Goal: Information Seeking & Learning: Learn about a topic

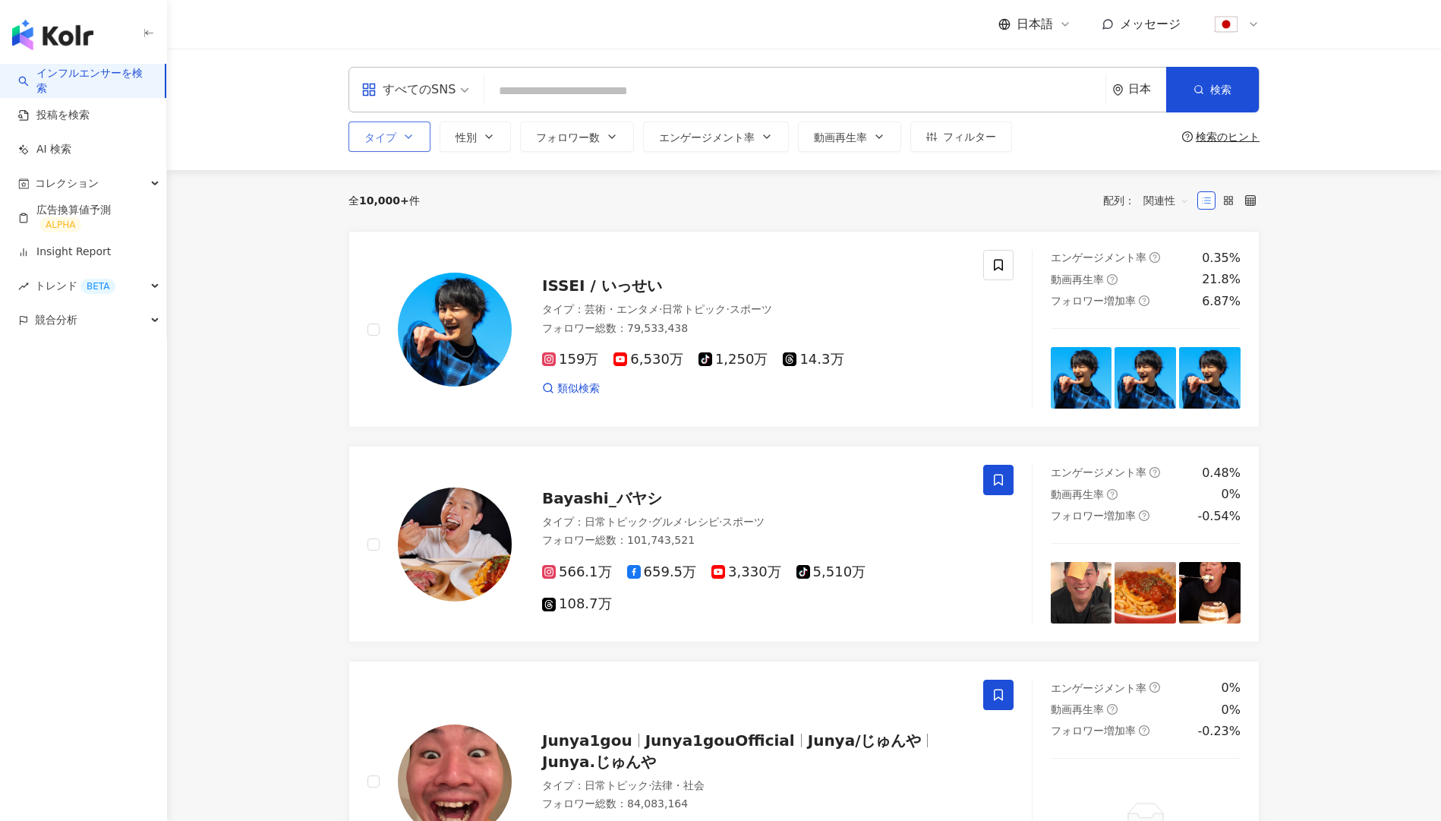
click at [371, 129] on button "タイプ" at bounding box center [389, 136] width 82 height 30
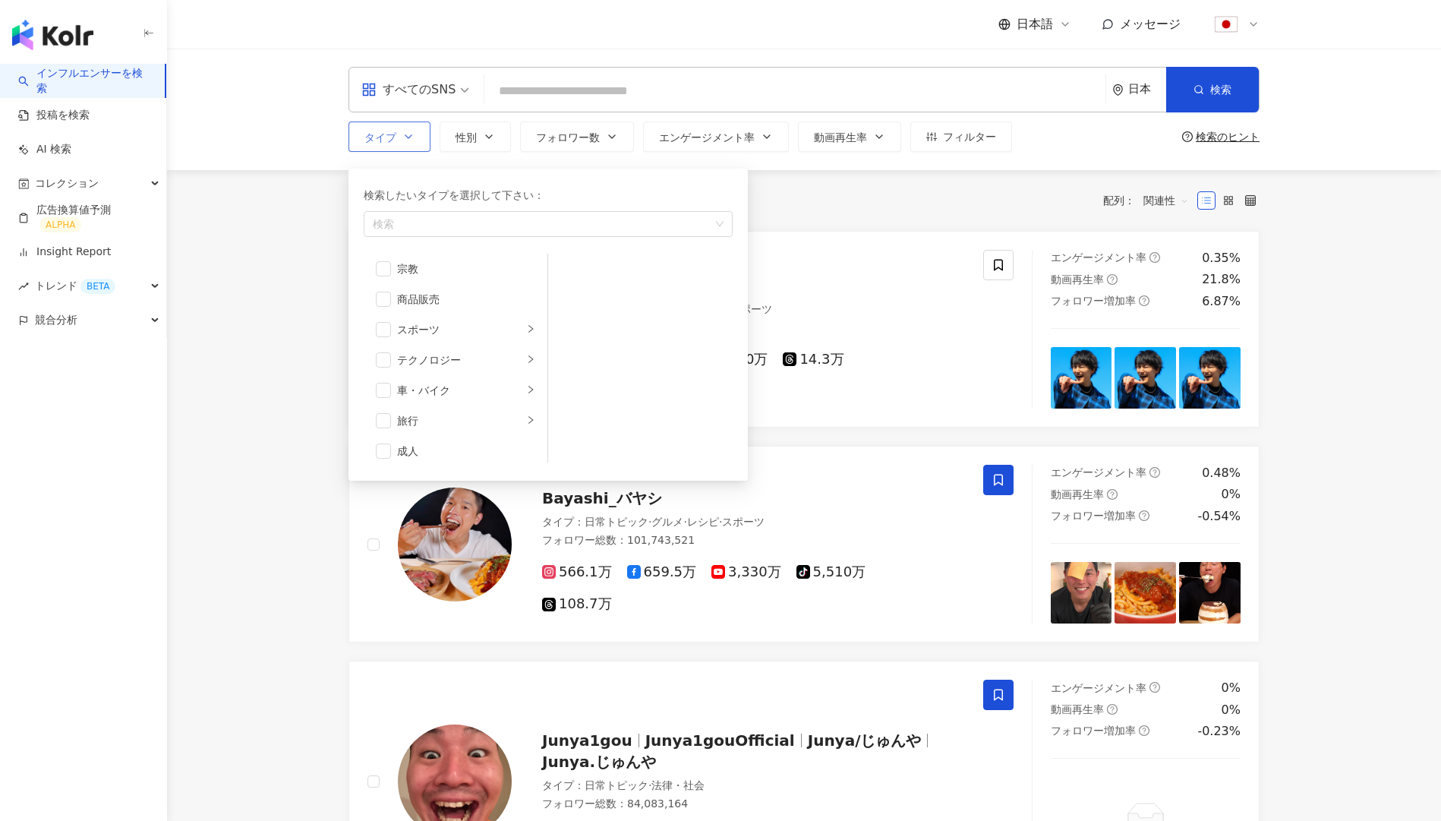
scroll to position [526, 0]
click at [463, 404] on li "旅行" at bounding box center [456, 414] width 178 height 30
click at [570, 339] on span "button" at bounding box center [567, 332] width 15 height 15
click at [866, 191] on div "全 10,000+ 件 配列： 関連性" at bounding box center [803, 200] width 911 height 24
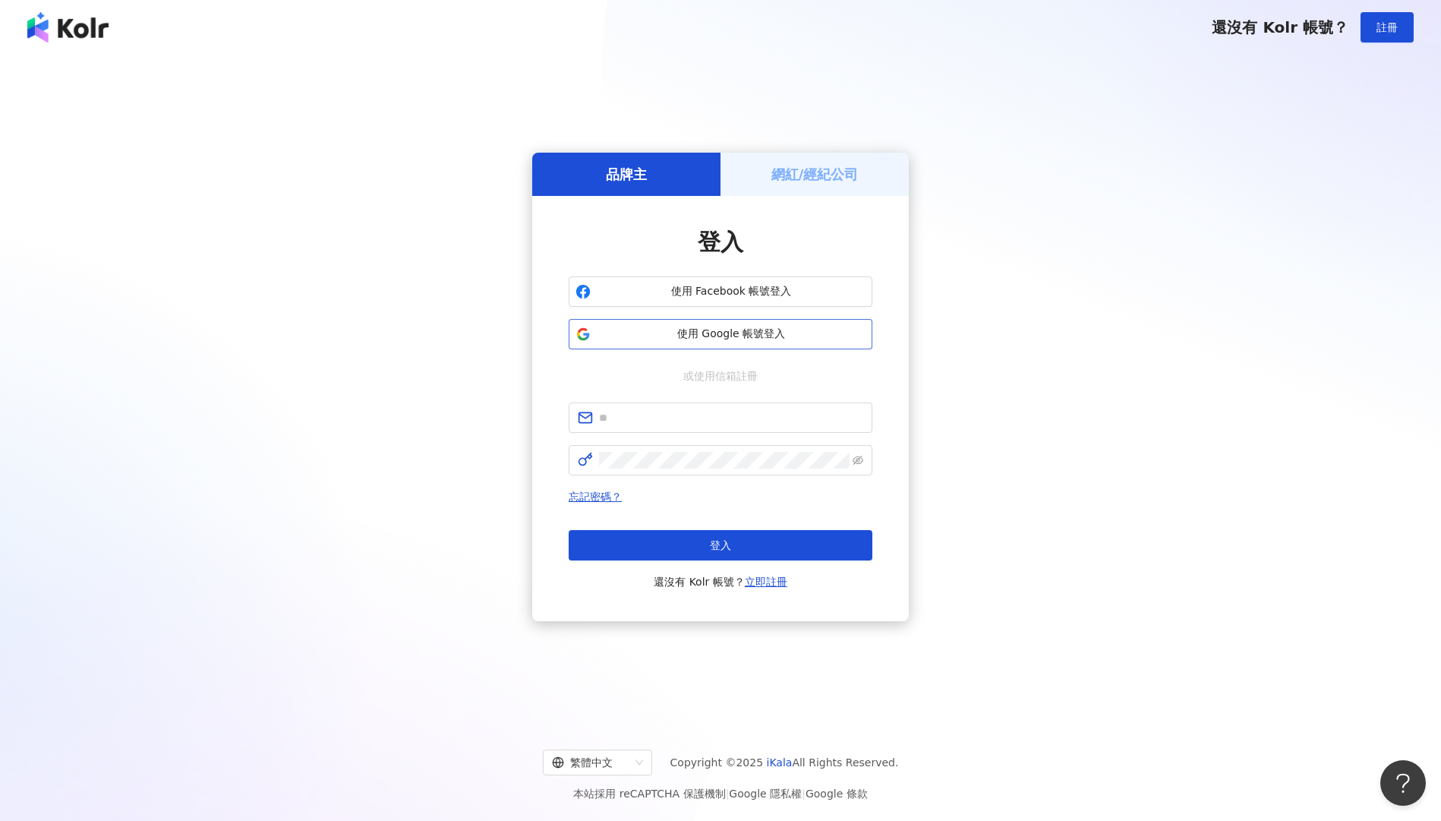
click at [677, 328] on span "使用 Google 帳號登入" at bounding box center [731, 333] width 269 height 15
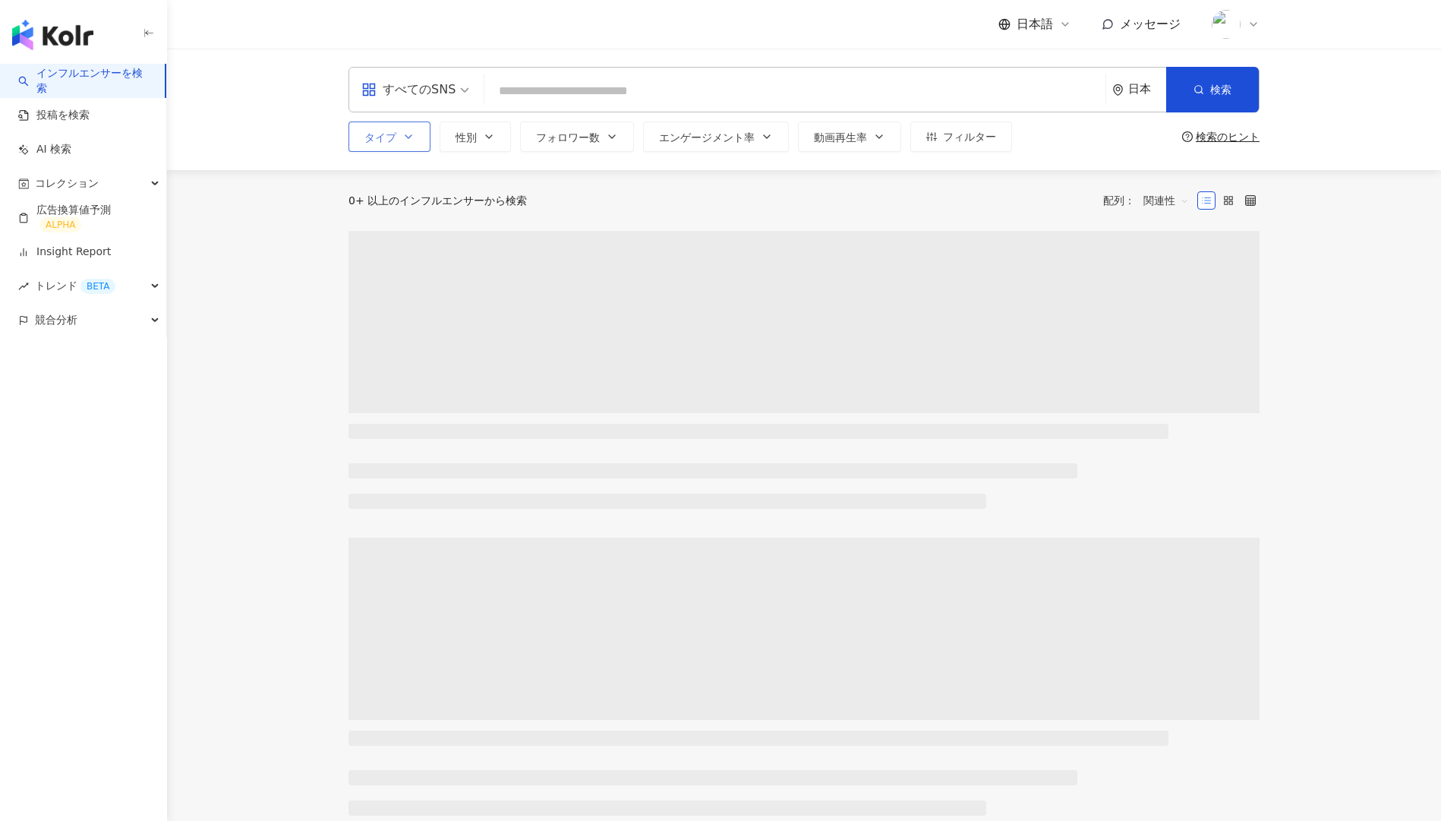
click at [380, 140] on span "タイプ" at bounding box center [380, 137] width 32 height 12
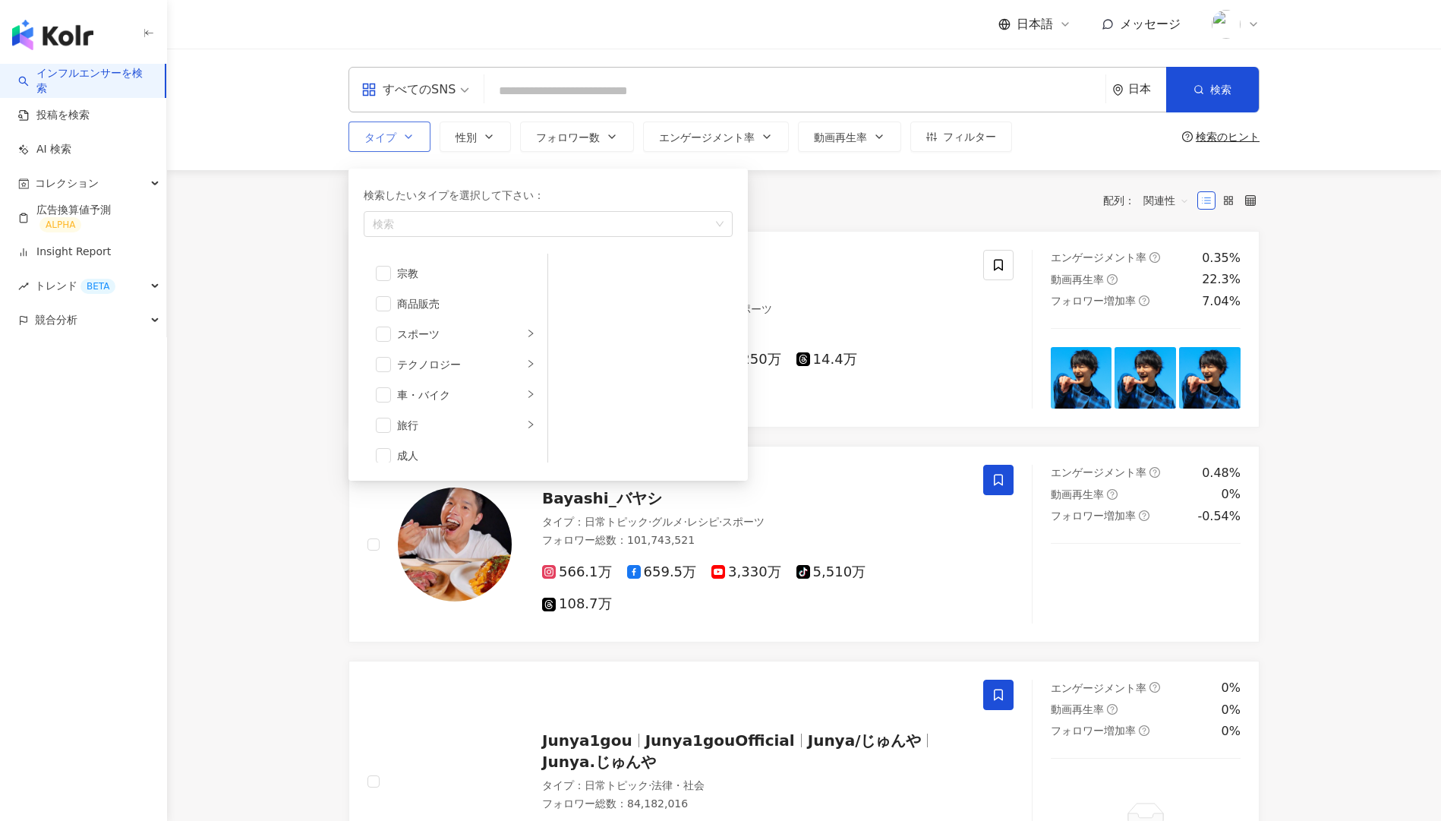
scroll to position [526, 0]
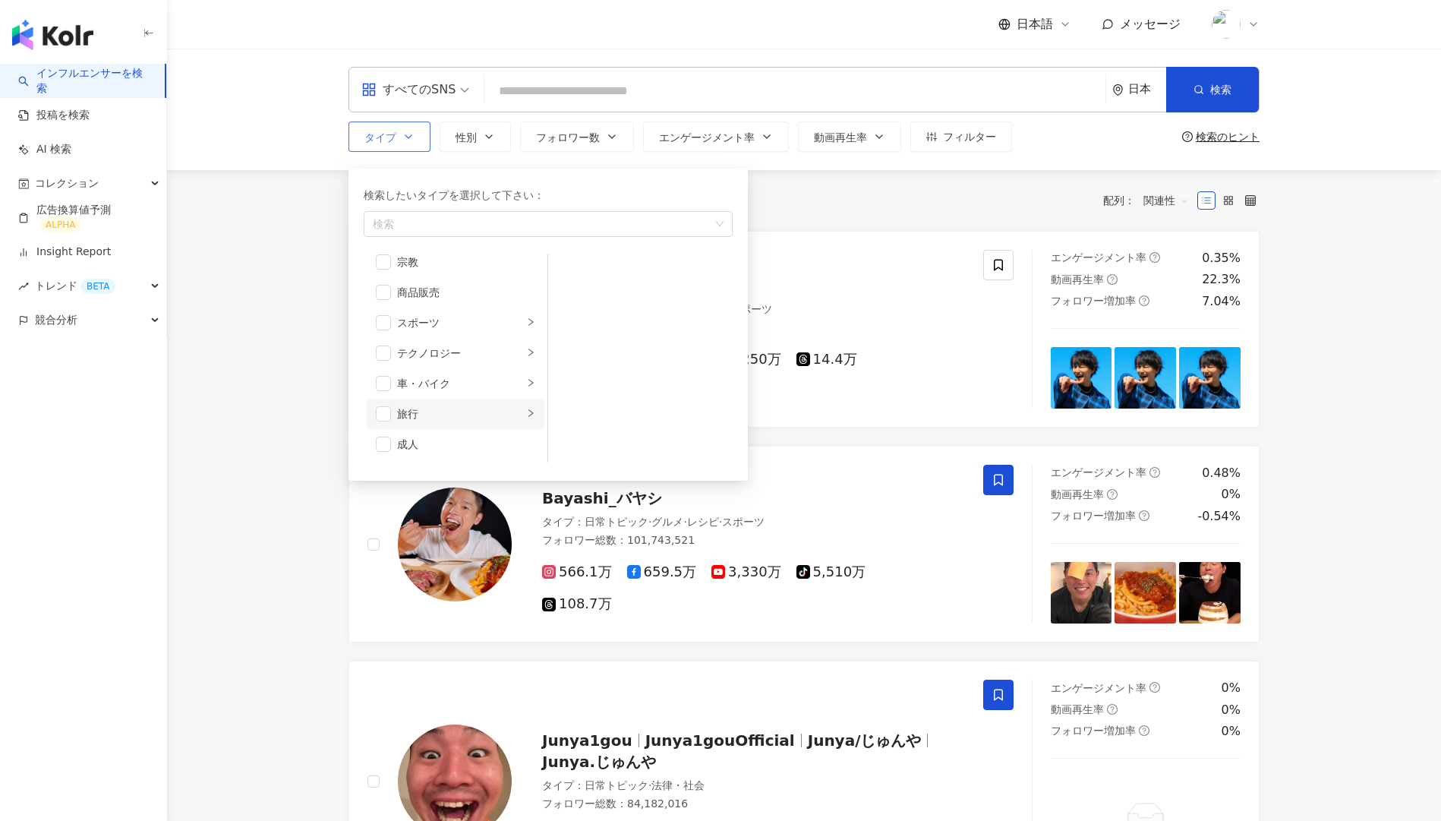
click at [430, 406] on div "旅行" at bounding box center [460, 413] width 126 height 17
click at [600, 332] on div "日本旅行" at bounding box center [651, 332] width 139 height 17
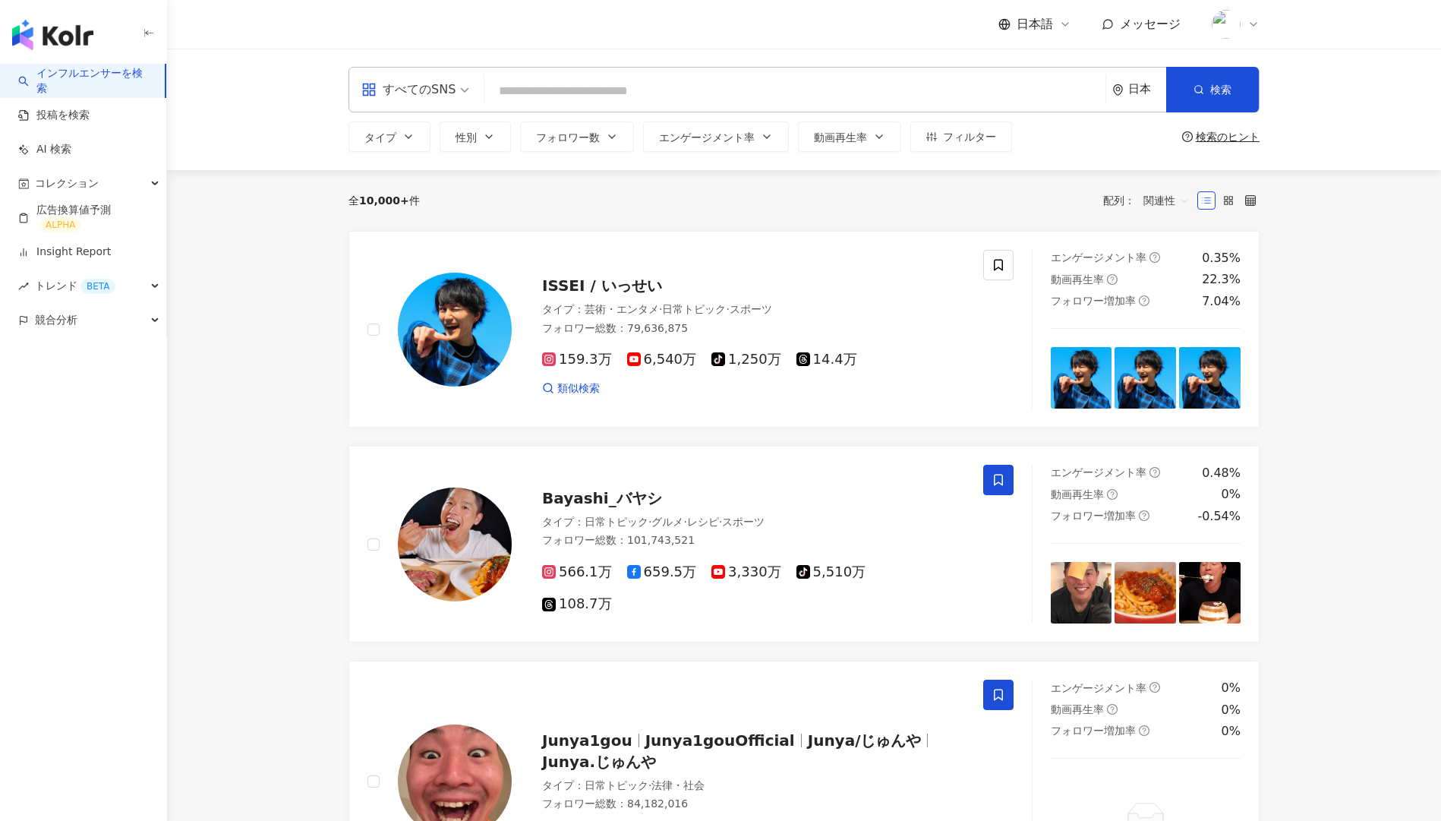
click at [878, 190] on div "全 10,000+ 件 配列： 関連性" at bounding box center [803, 200] width 911 height 24
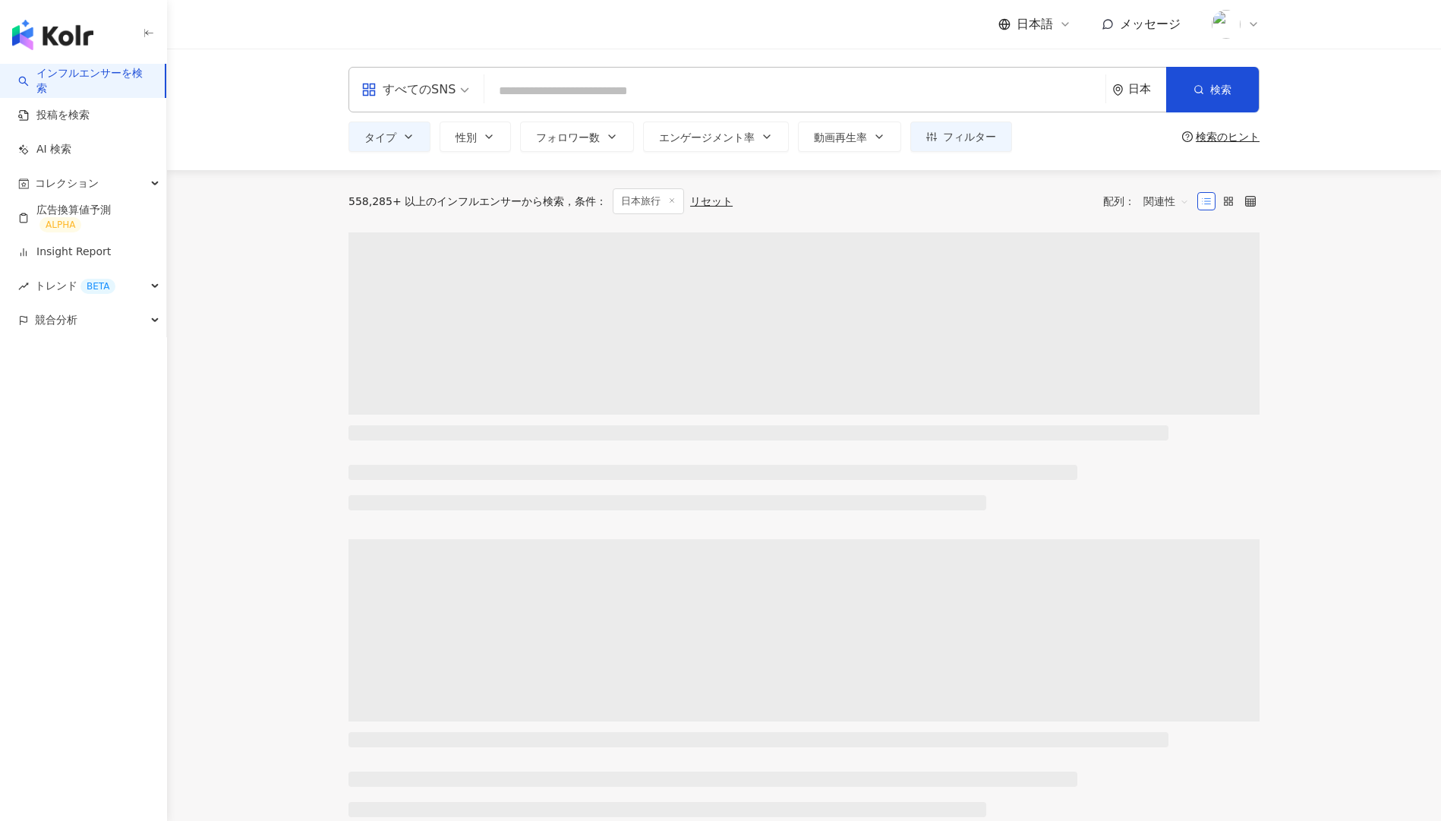
click at [1136, 100] on div "日本" at bounding box center [1139, 90] width 54 height 44
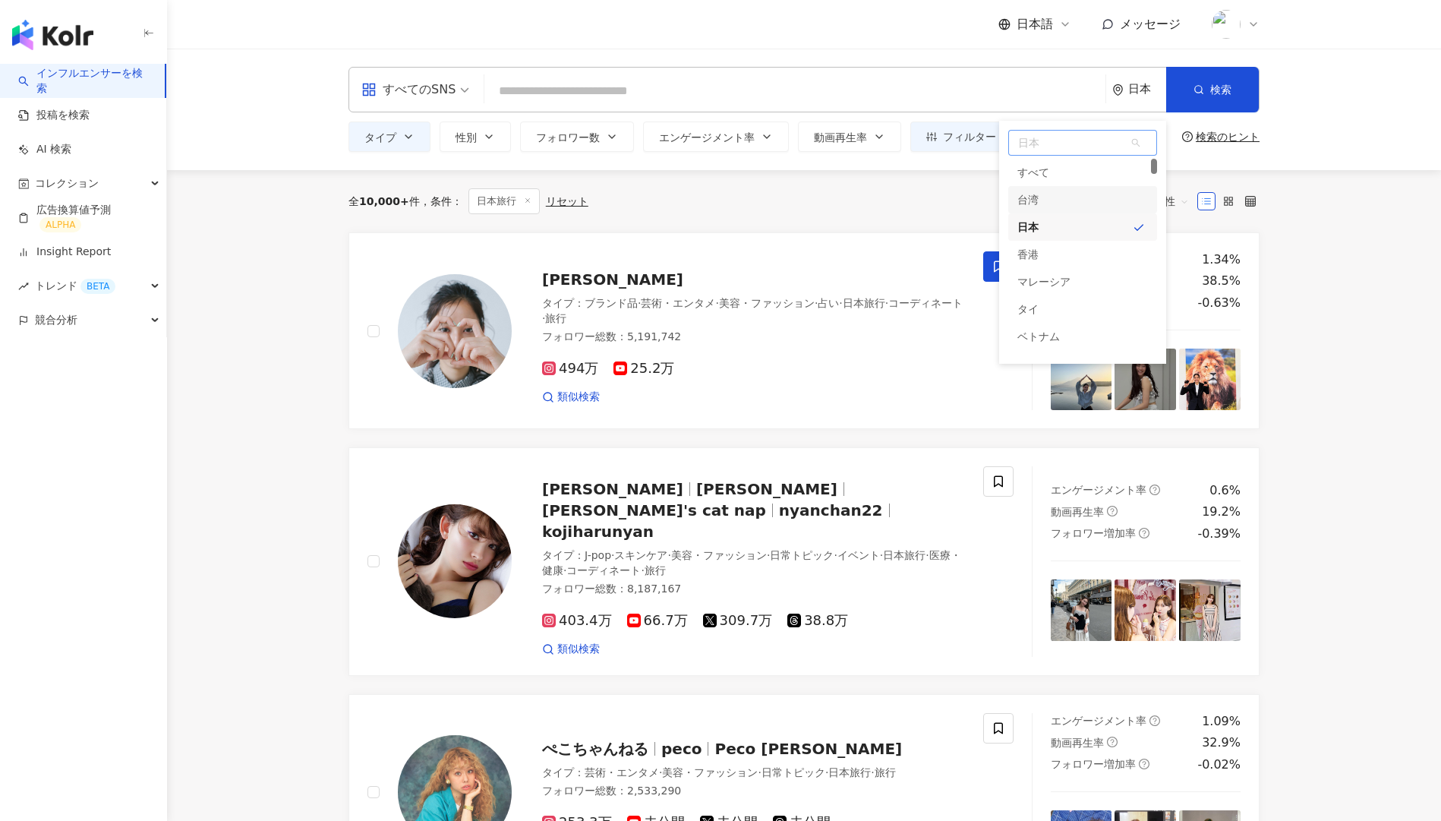
click at [1049, 208] on div "台湾" at bounding box center [1082, 199] width 149 height 27
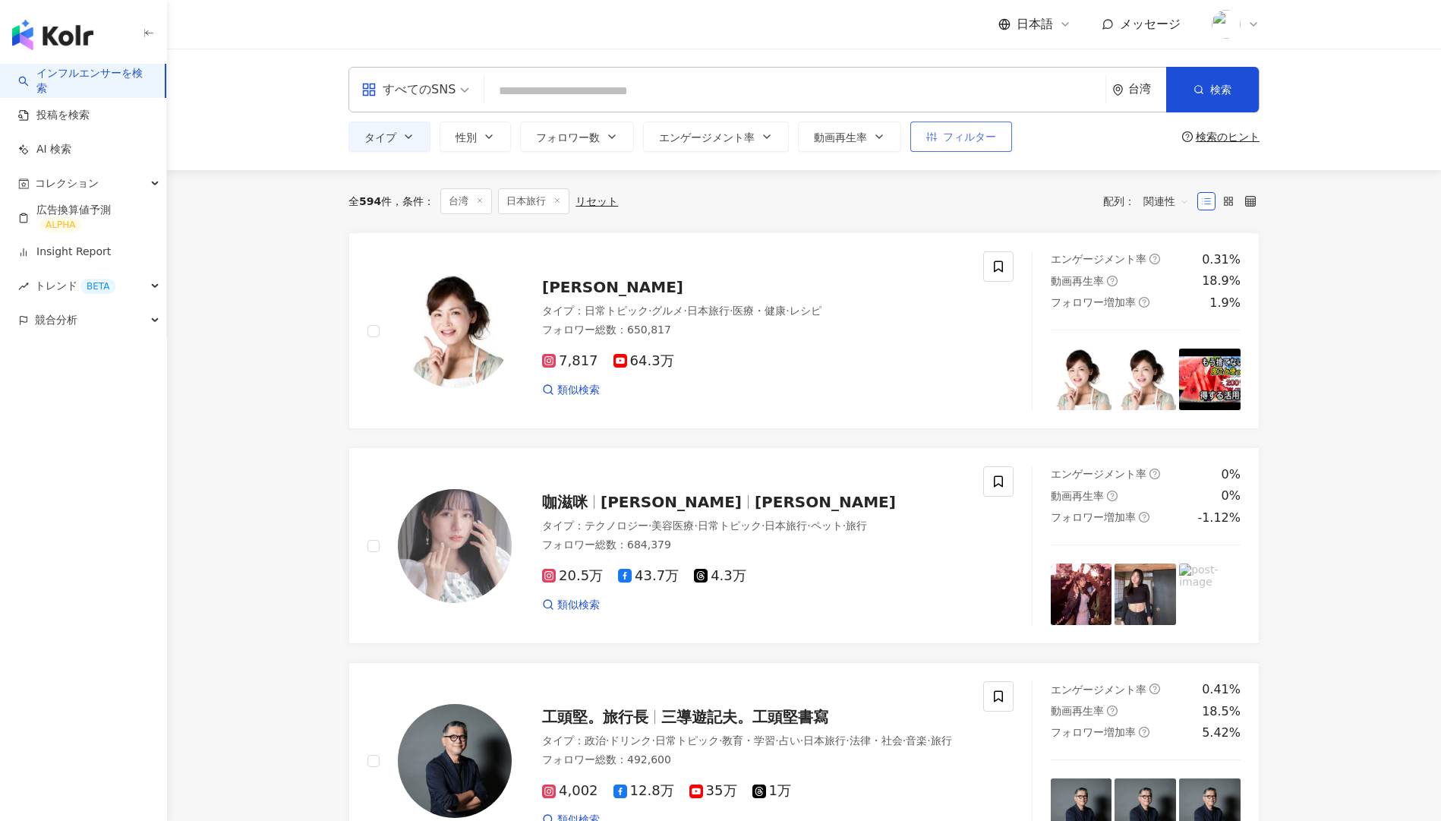
click at [944, 132] on span "フィルター" at bounding box center [969, 137] width 53 height 12
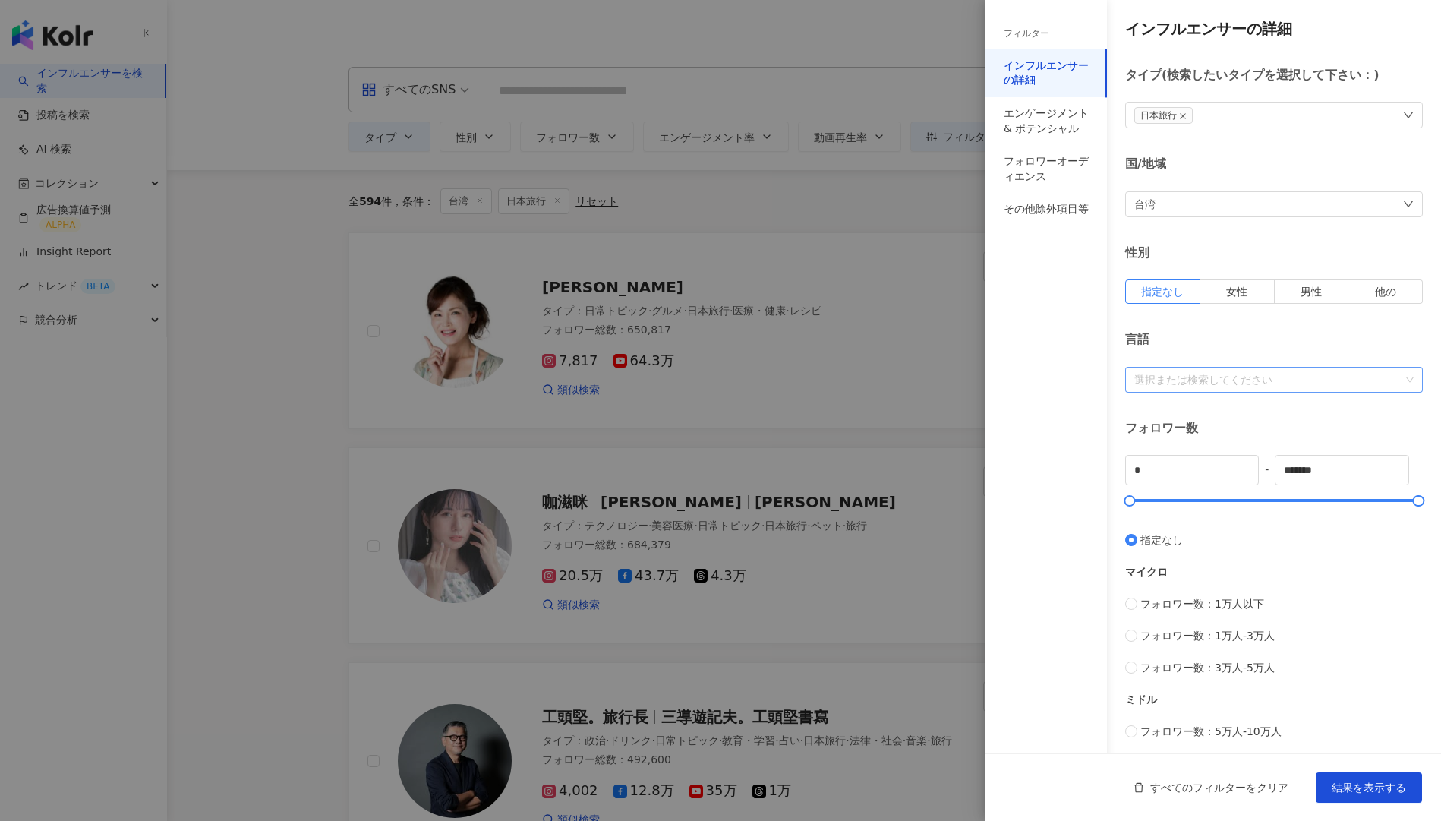
click at [1227, 373] on div at bounding box center [1266, 378] width 276 height 11
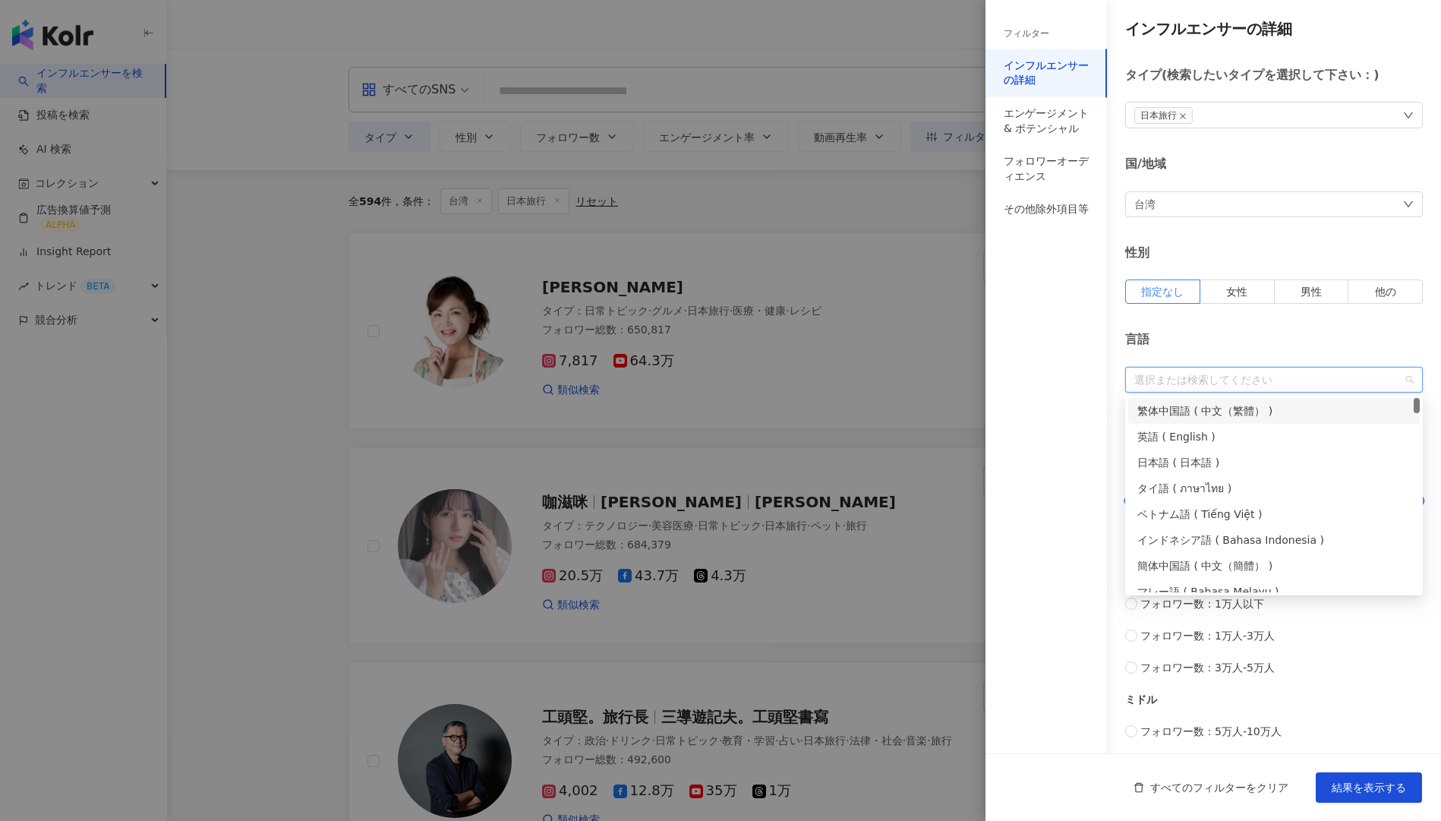
click at [1247, 408] on div "繁体中国語 ( 中文（繁體） )" at bounding box center [1273, 410] width 273 height 17
click at [1080, 422] on div "フィルター インフルエンサーの詳細 エンゲージメント & ポテンシャル フォロワーオーディエンス その他除外項目等" at bounding box center [1045, 419] width 121 height 802
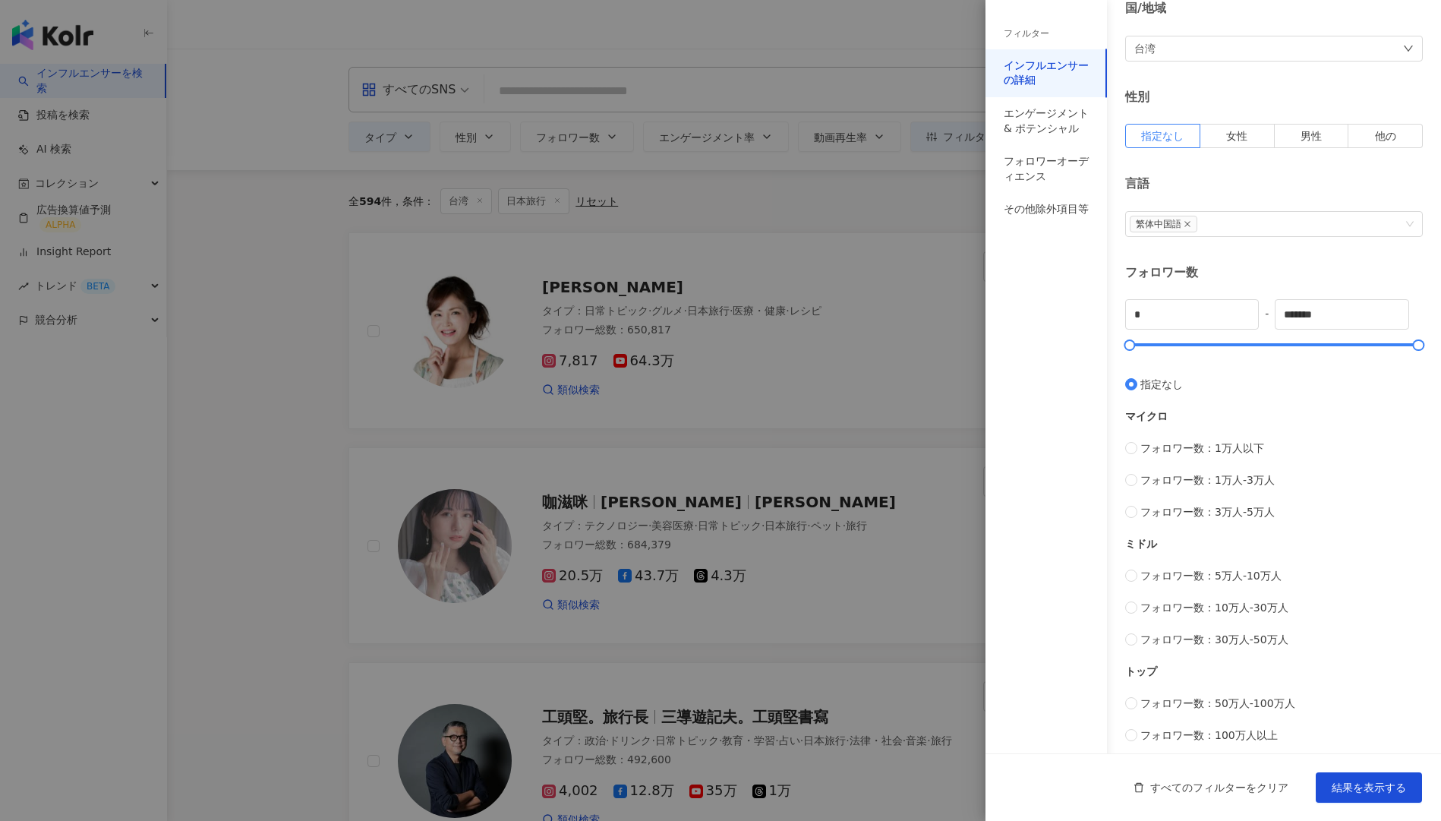
scroll to position [162, 0]
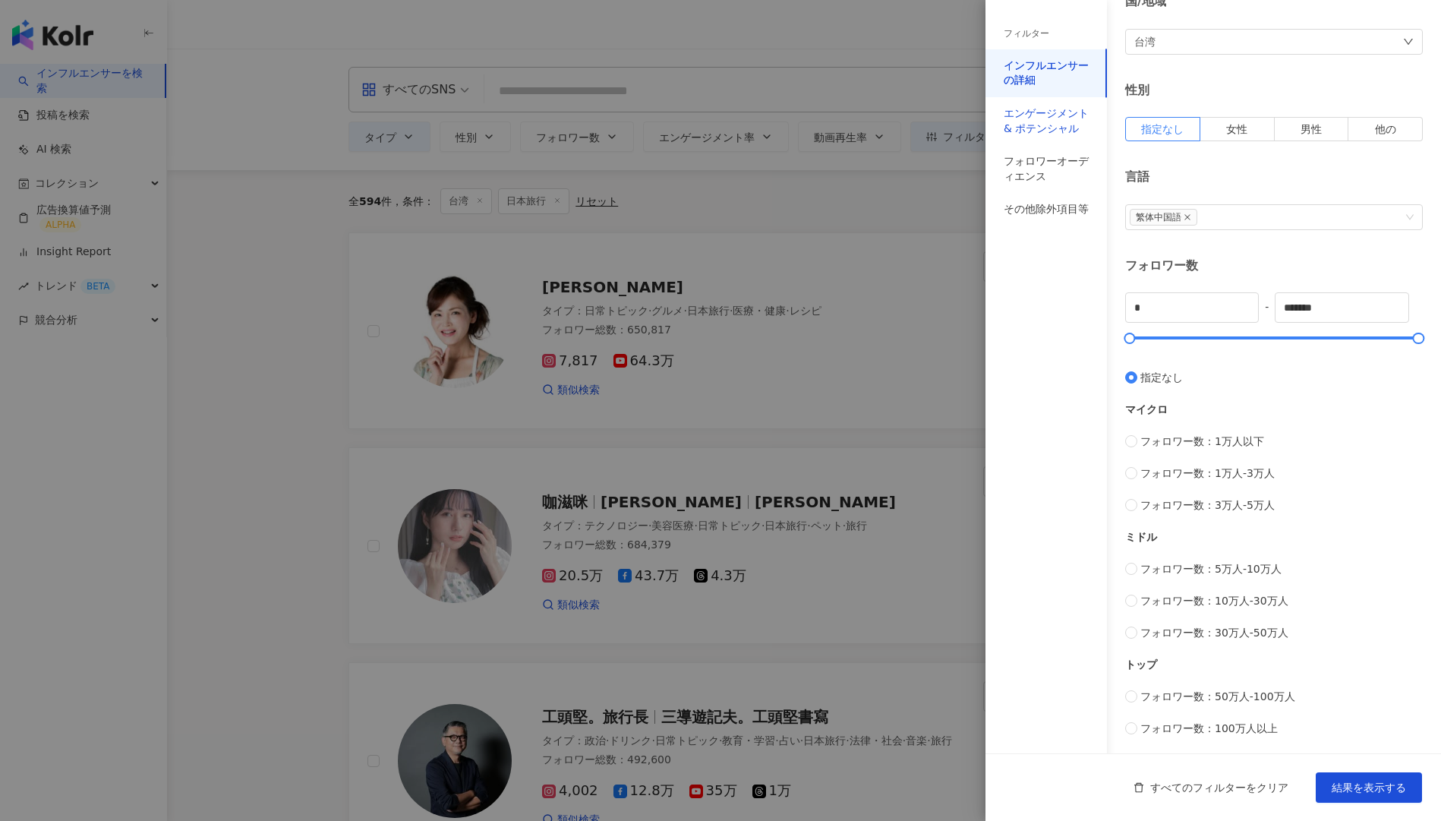
click at [1035, 129] on div "エンゲージメント & ポテンシャル" at bounding box center [1046, 121] width 85 height 30
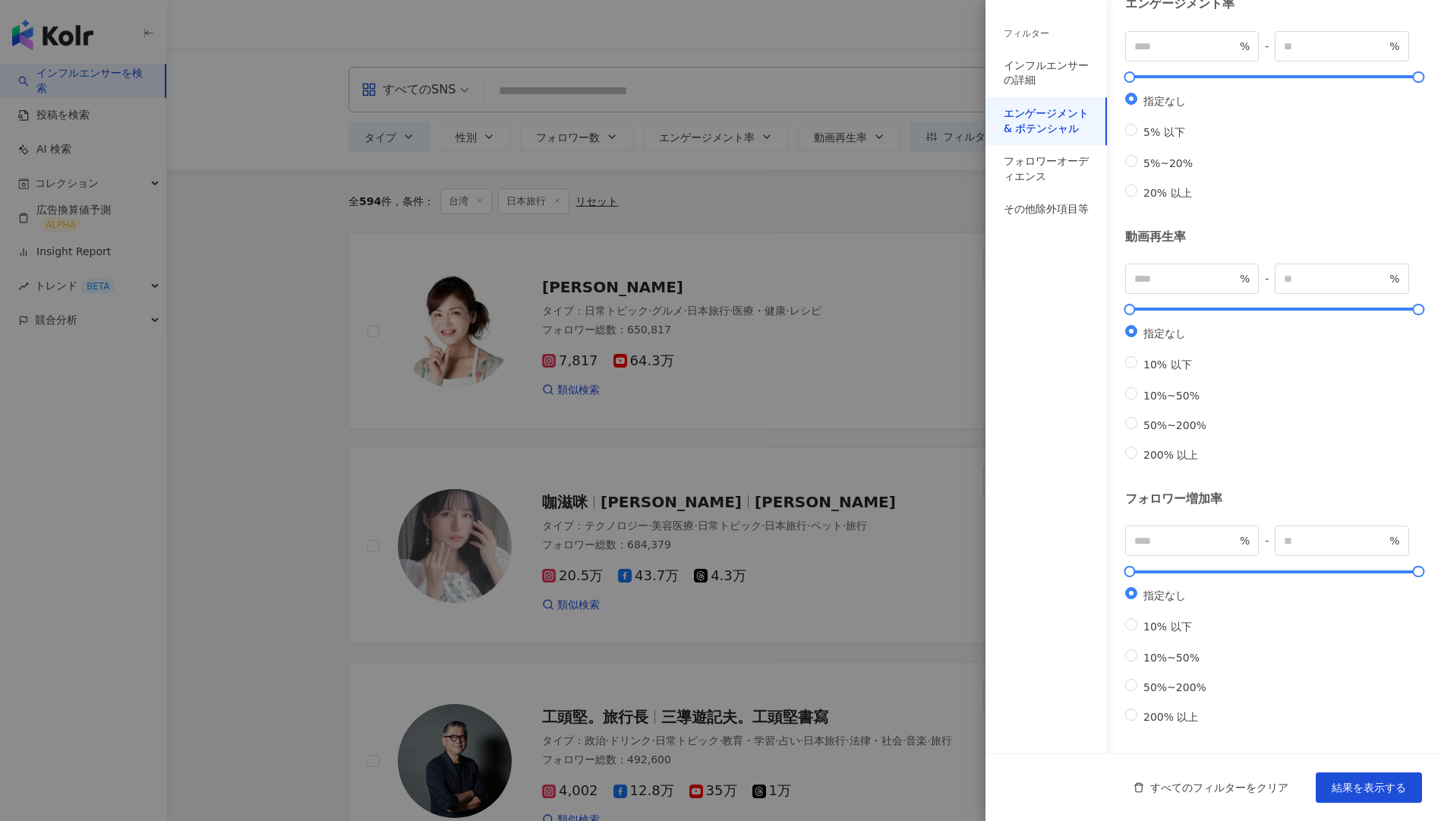
scroll to position [0, 0]
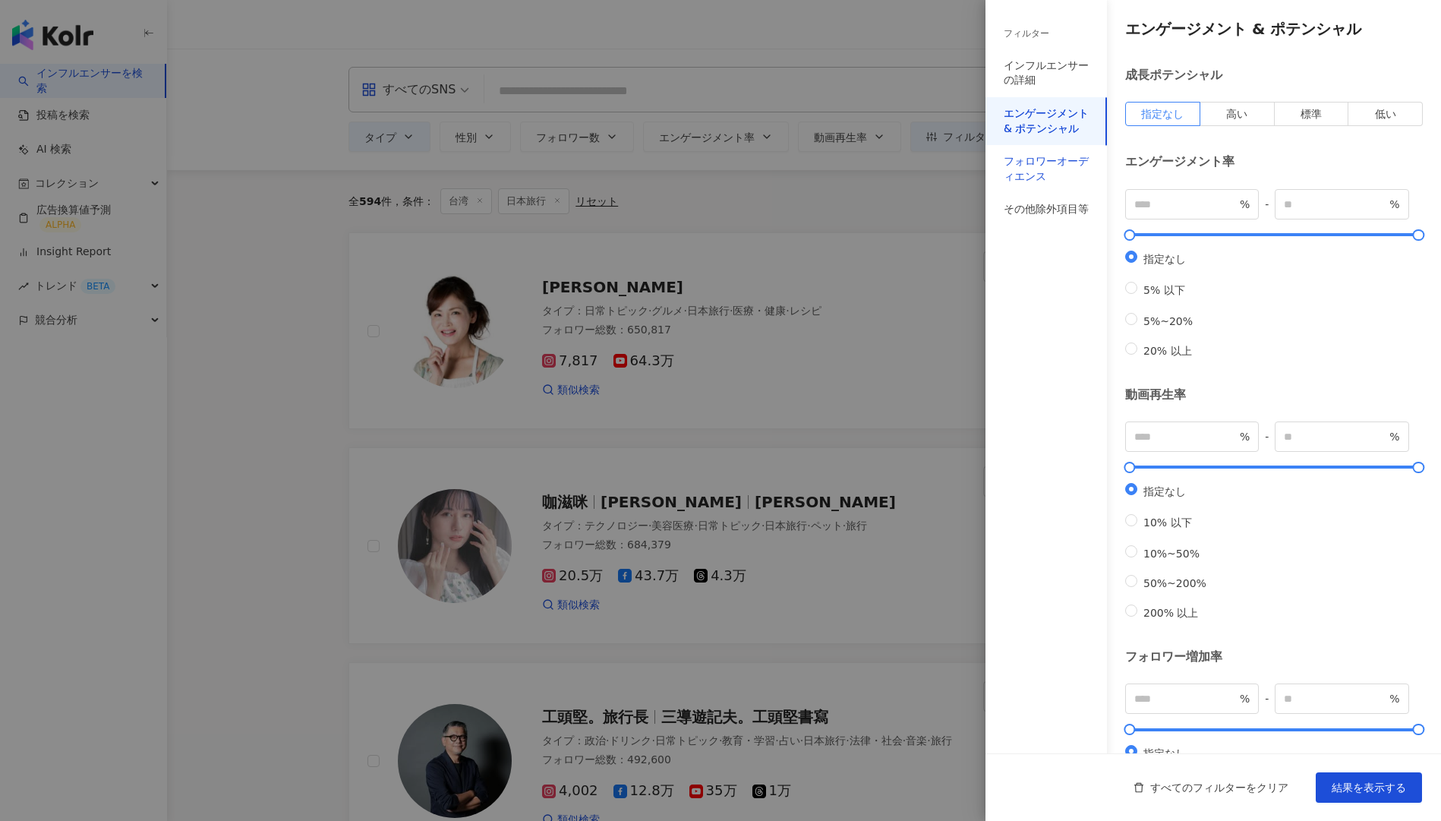
click at [1036, 165] on div "フォロワーオーディエンス" at bounding box center [1046, 169] width 85 height 30
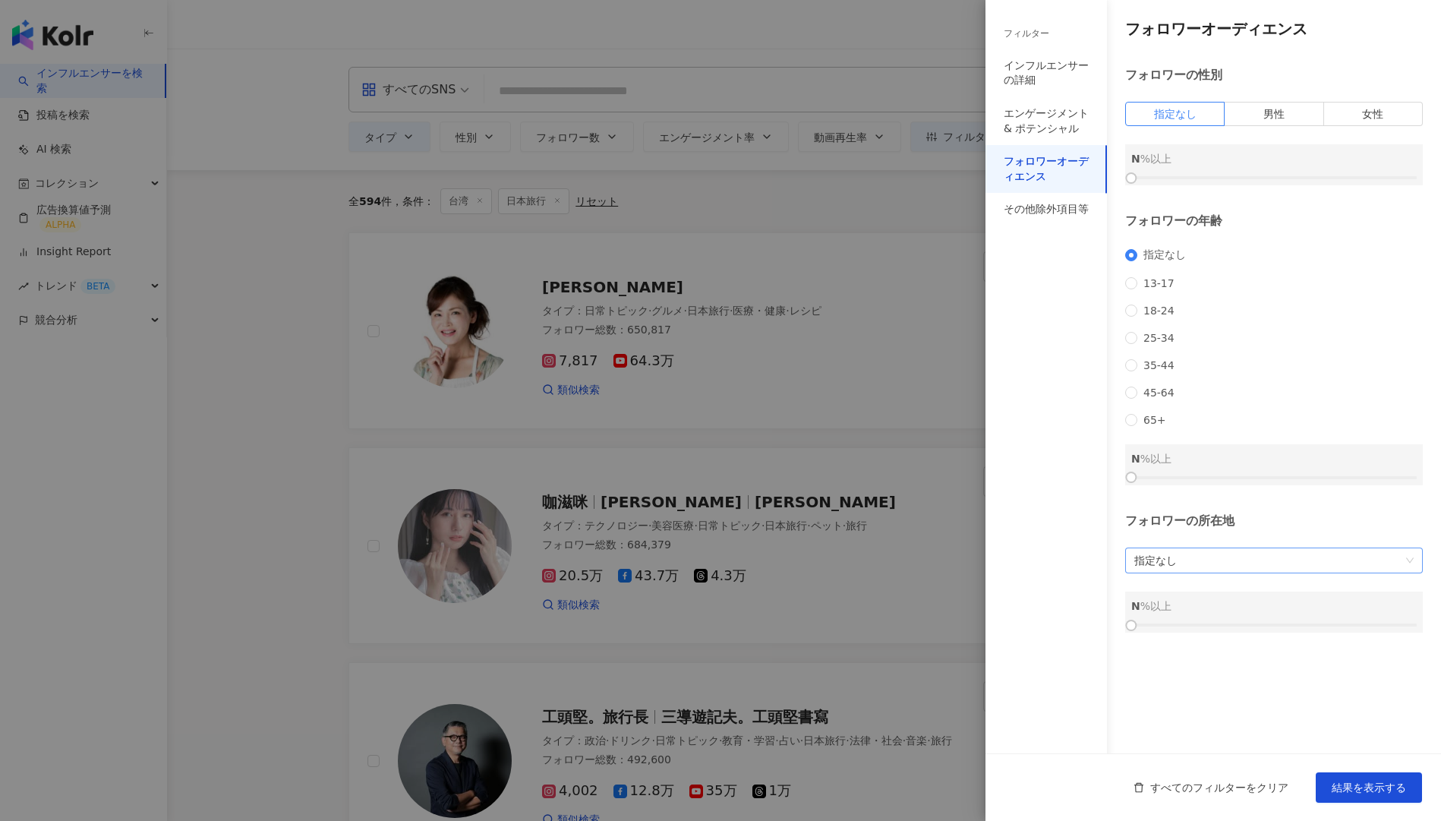
click at [1266, 572] on span "指定なし" at bounding box center [1273, 560] width 279 height 24
type input "**"
click at [1265, 622] on div "台湾" at bounding box center [1273, 617] width 273 height 17
click at [1293, 629] on div at bounding box center [1273, 624] width 285 height 9
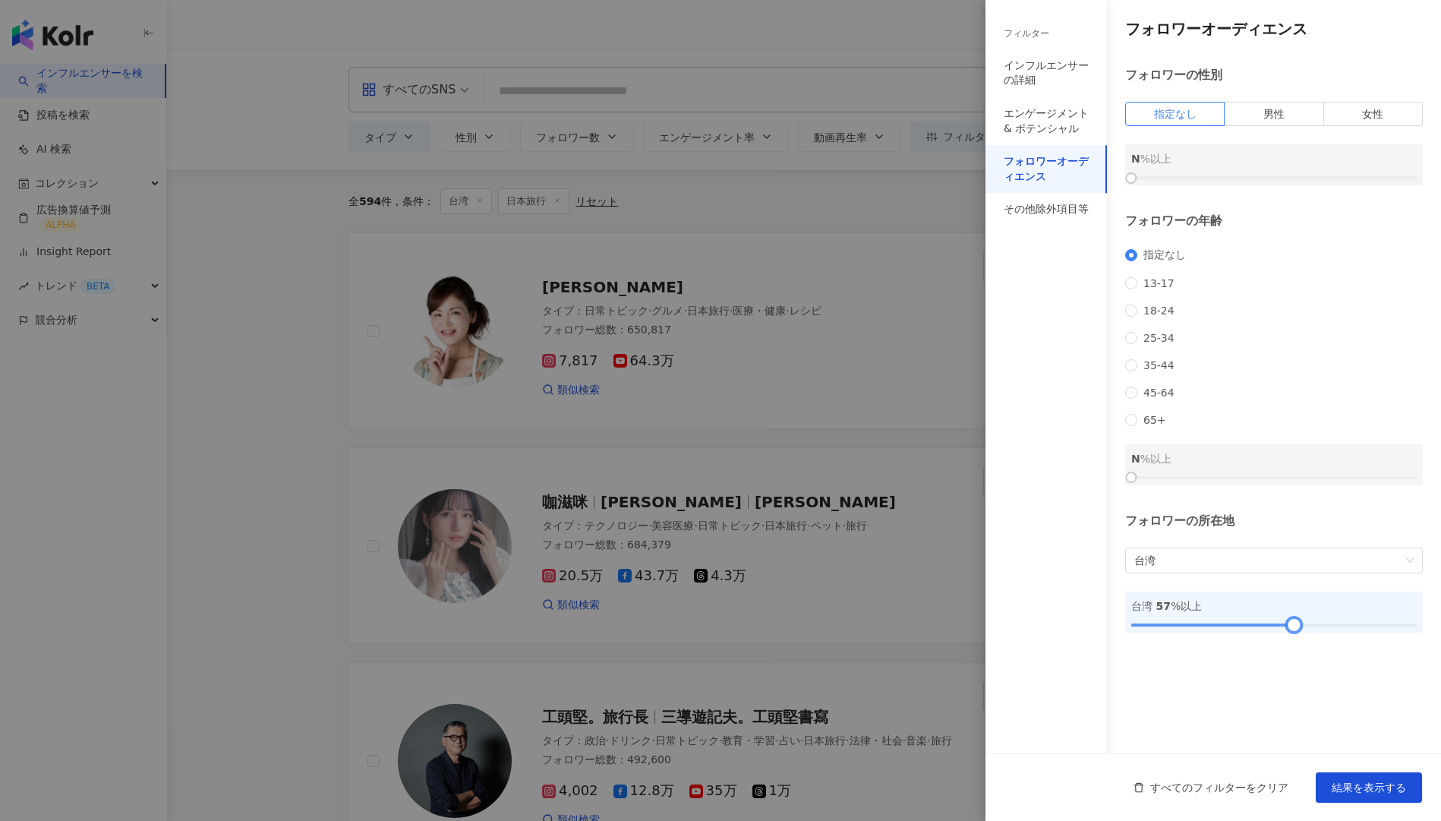
click at [1298, 629] on div at bounding box center [1294, 625] width 8 height 8
click at [1308, 629] on div at bounding box center [1273, 624] width 285 height 9
click at [1358, 789] on span "結果を表示する" at bounding box center [1369, 787] width 74 height 12
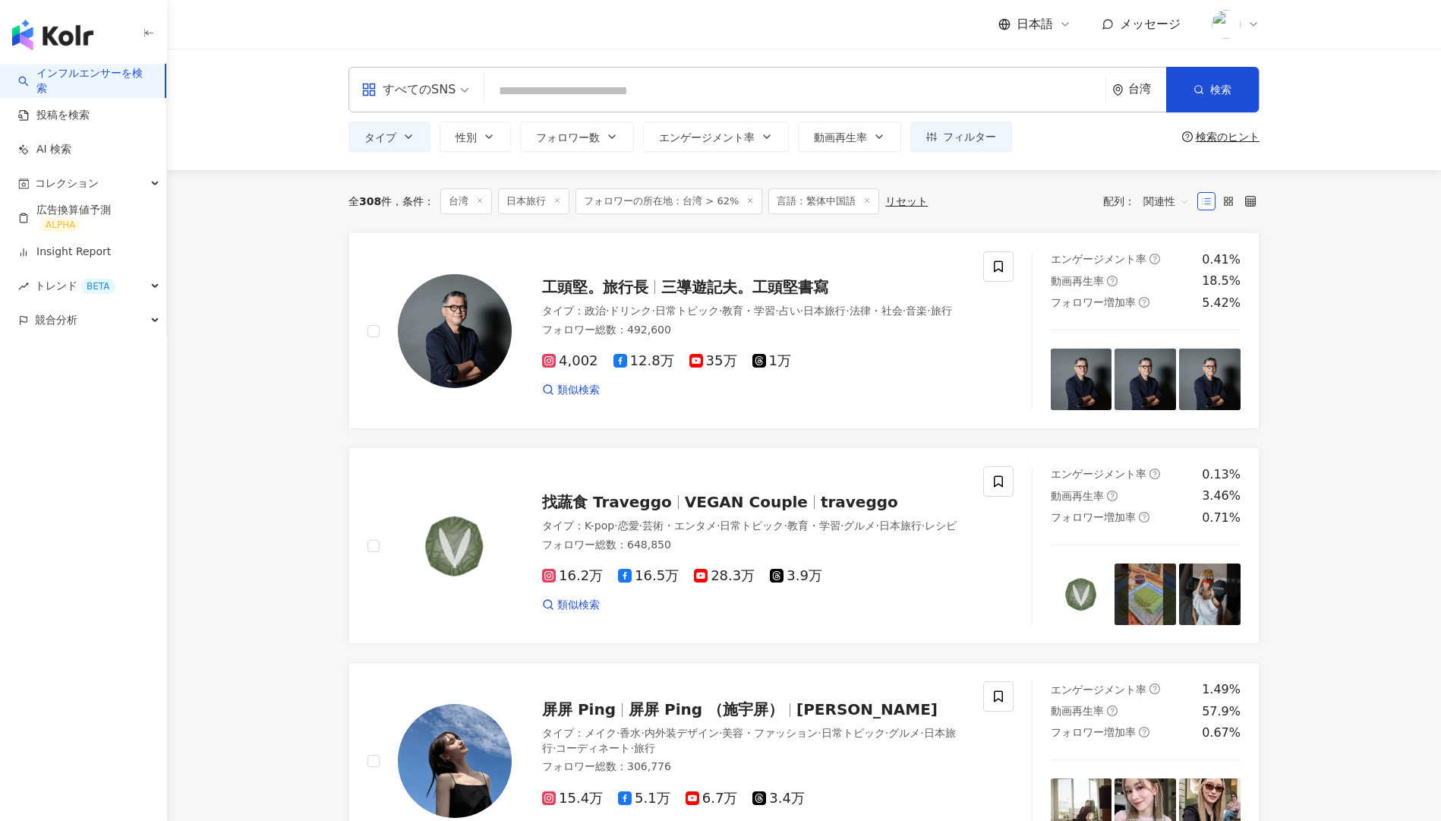
click at [1144, 204] on span "関連性" at bounding box center [1166, 201] width 46 height 24
click at [1178, 311] on div "エンゲージメント率" at bounding box center [1195, 309] width 96 height 17
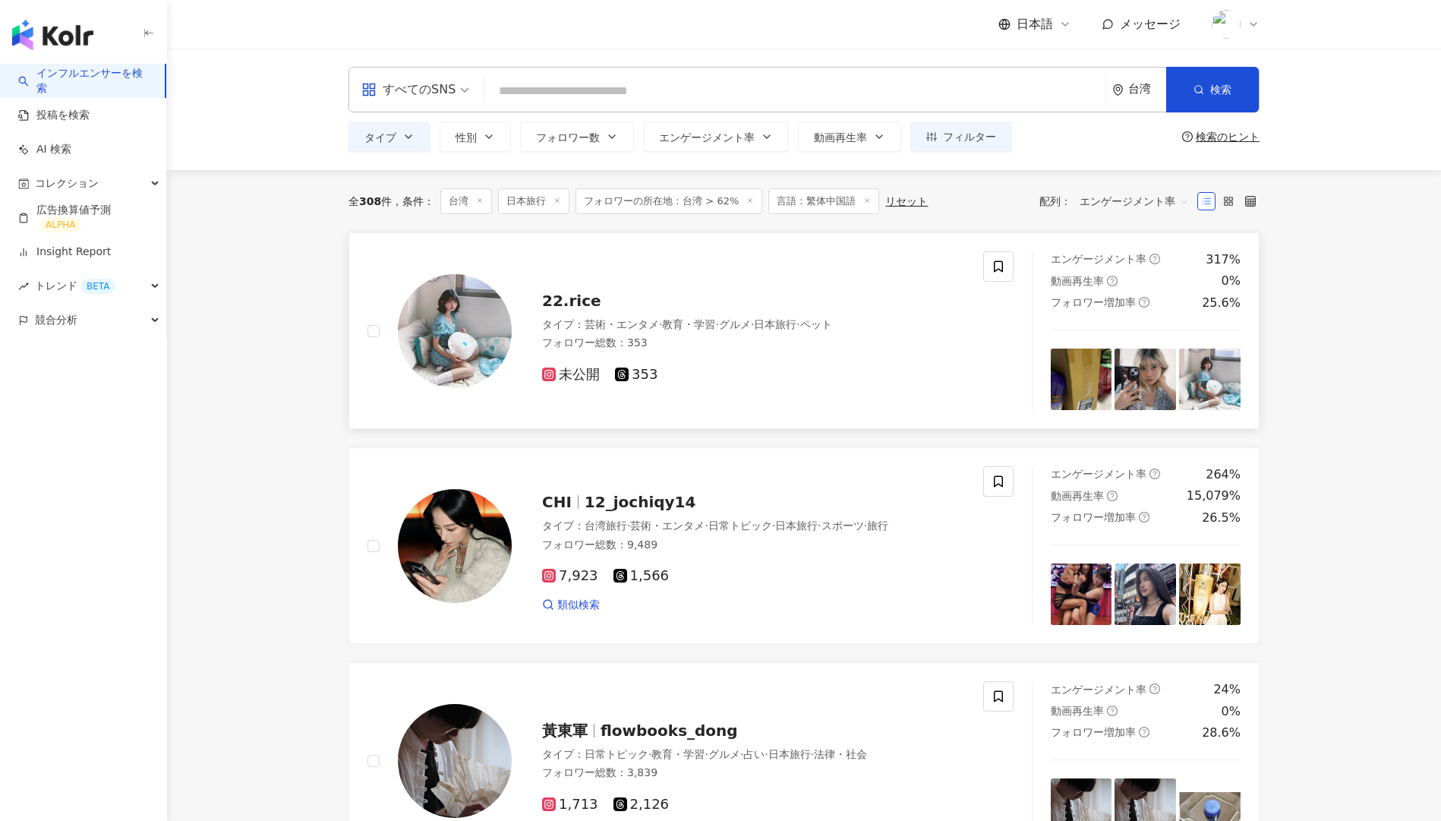
click at [855, 405] on div "22.rice タイプ ： 芸術・エンタメ · 教育・学習 · グルメ · 日本旅行 · ペット フォロワー総数 ： 353 未公開 353" at bounding box center [675, 330] width 616 height 159
click at [1111, 204] on span "エンゲージメント率" at bounding box center [1133, 201] width 109 height 24
click at [1123, 262] on div "フォロワー数" at bounding box center [1134, 258] width 101 height 17
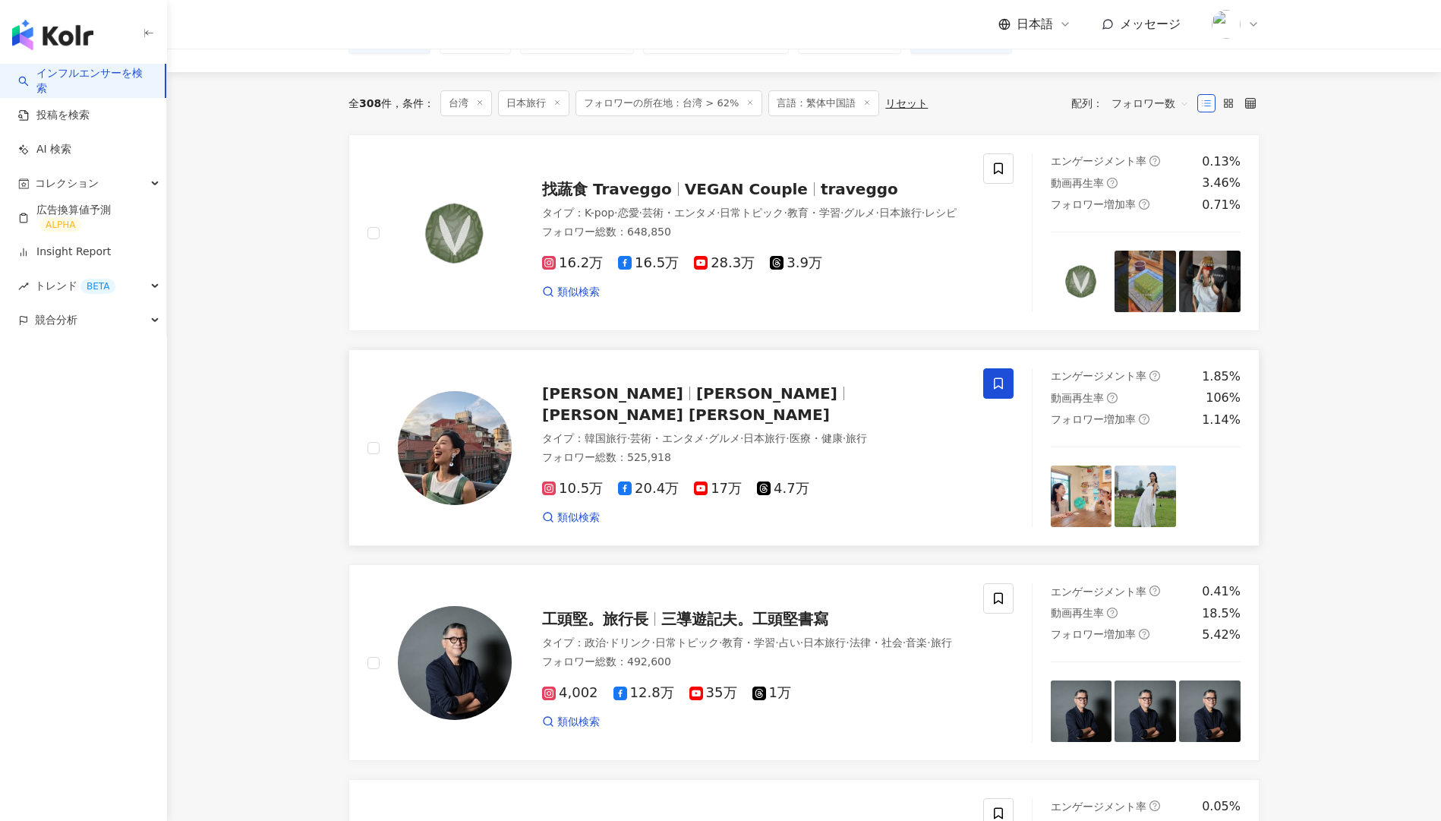
scroll to position [109, 0]
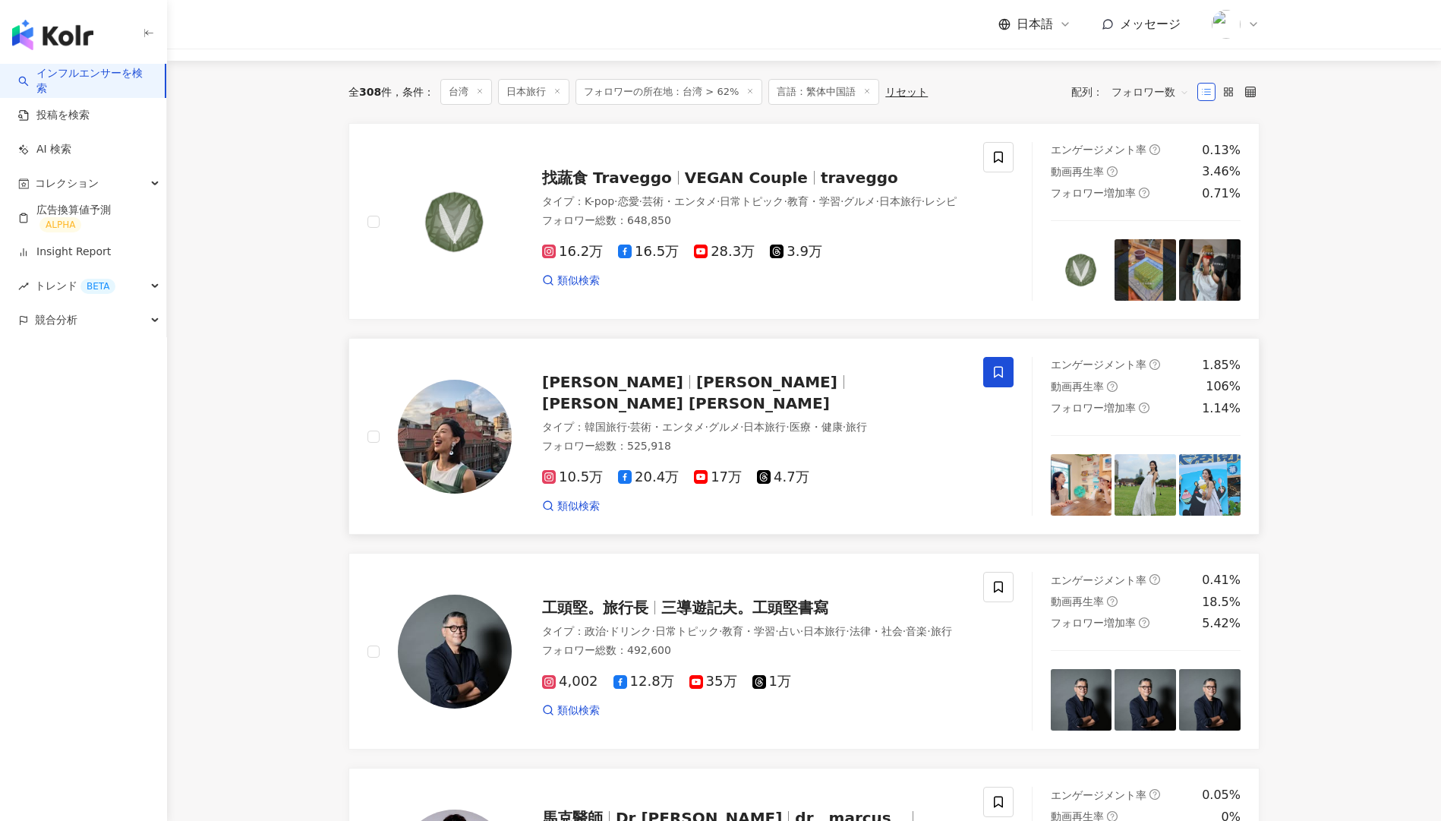
click at [676, 439] on div "フォロワー総数 ： 525,918" at bounding box center [753, 446] width 423 height 15
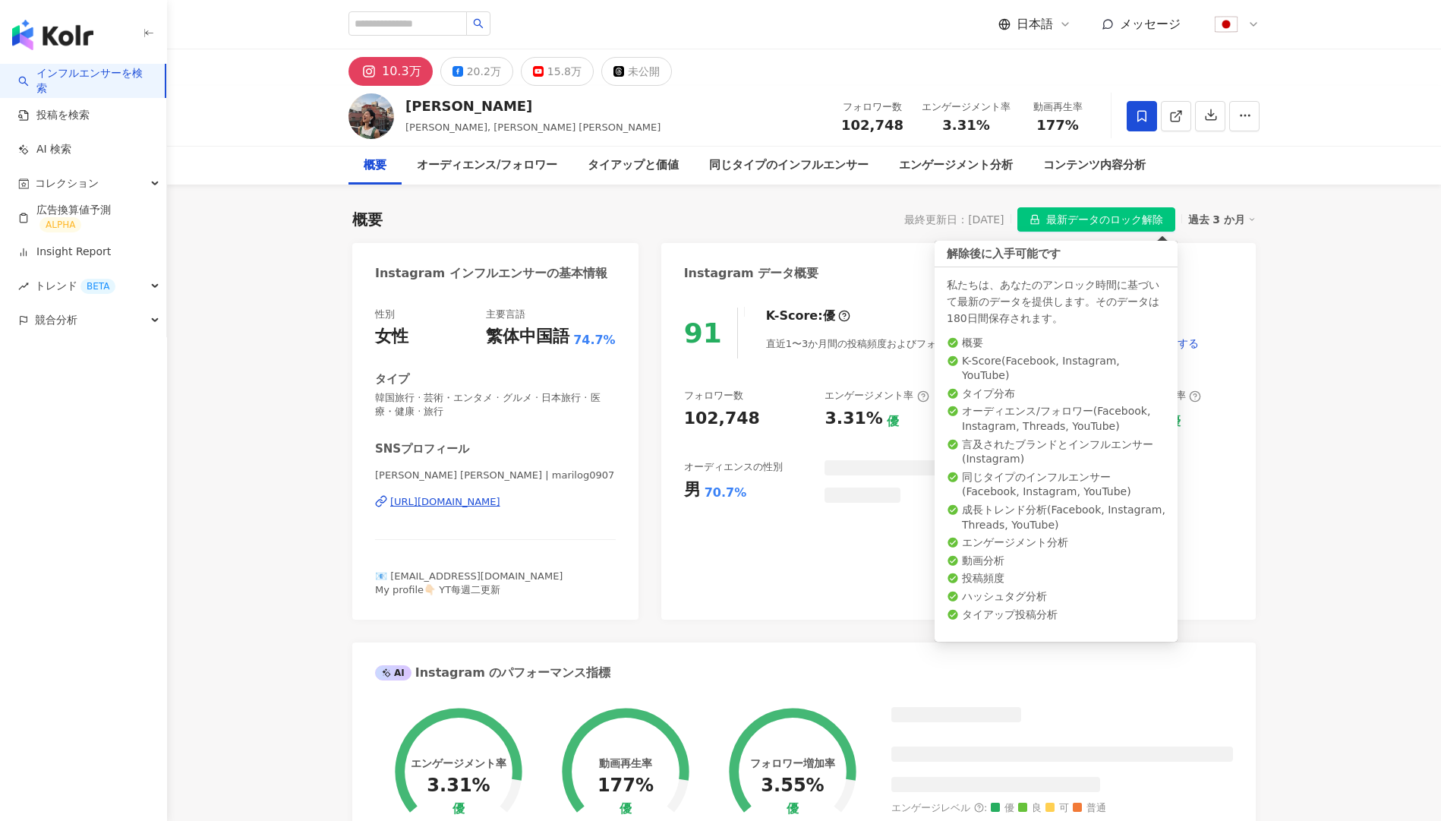
click at [1113, 220] on span "最新データのロック解除" at bounding box center [1104, 220] width 117 height 24
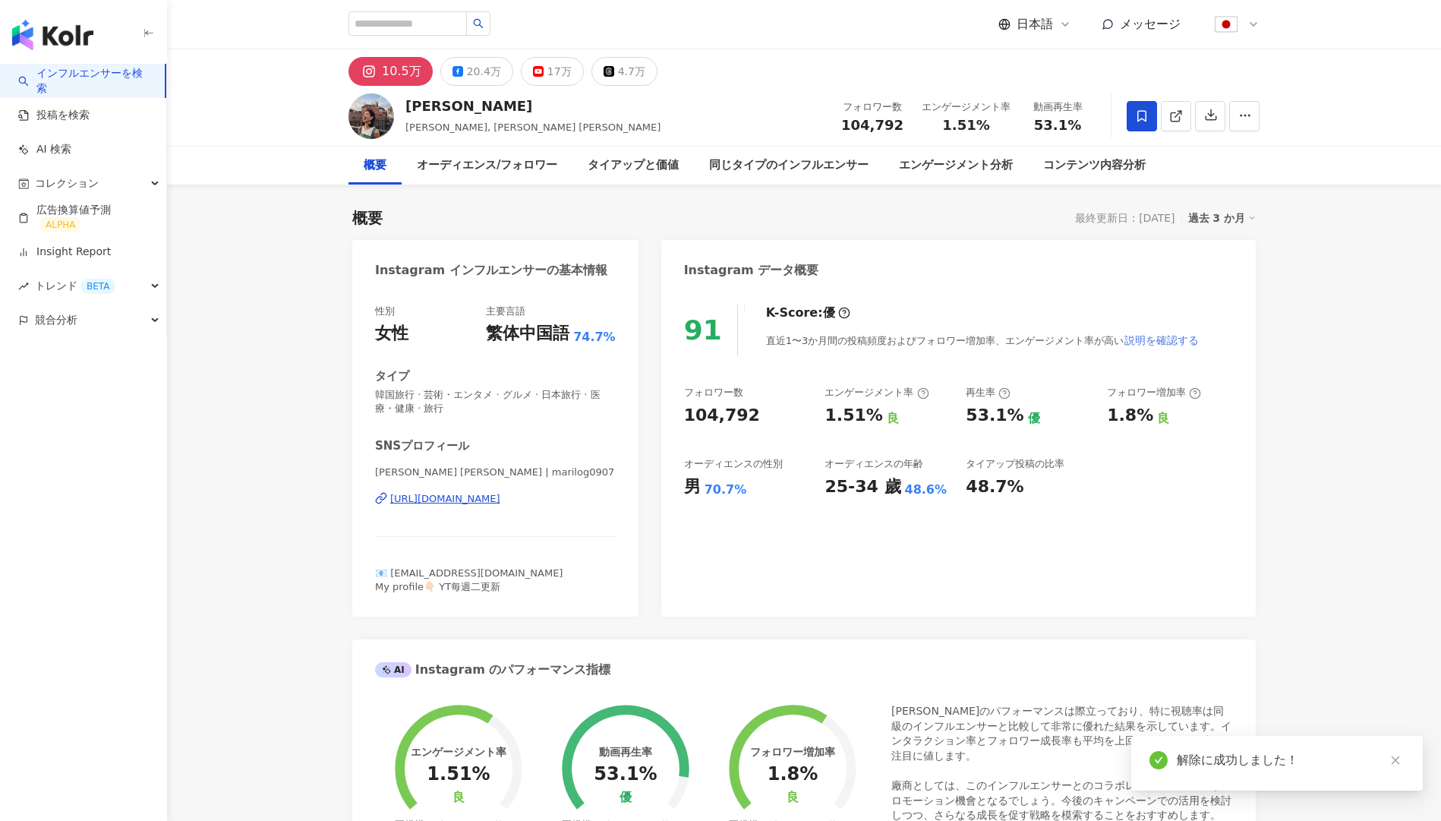
click at [1129, 336] on span "説明を確認する" at bounding box center [1161, 340] width 74 height 12
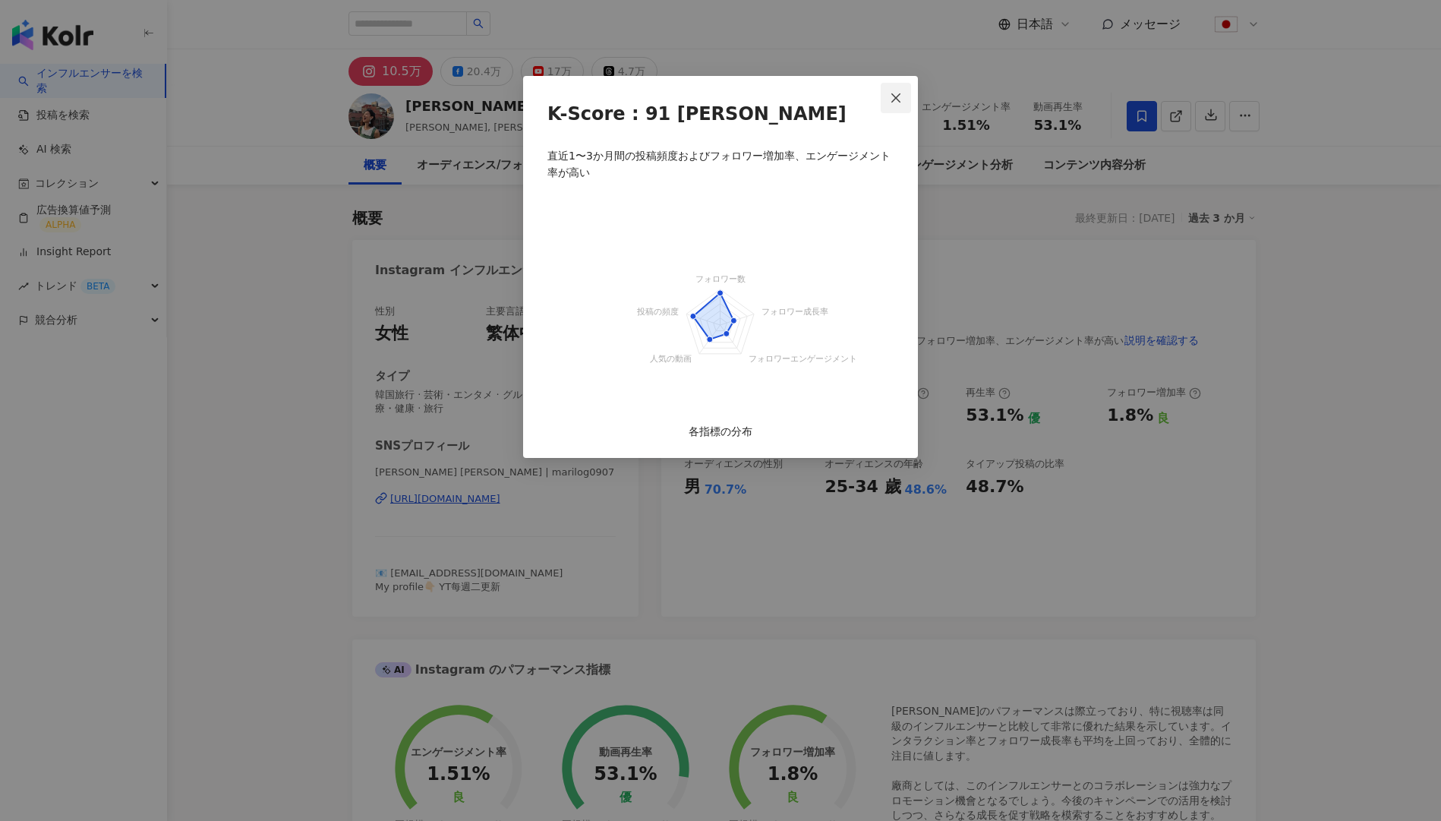
click at [891, 99] on icon "close" at bounding box center [896, 98] width 12 height 12
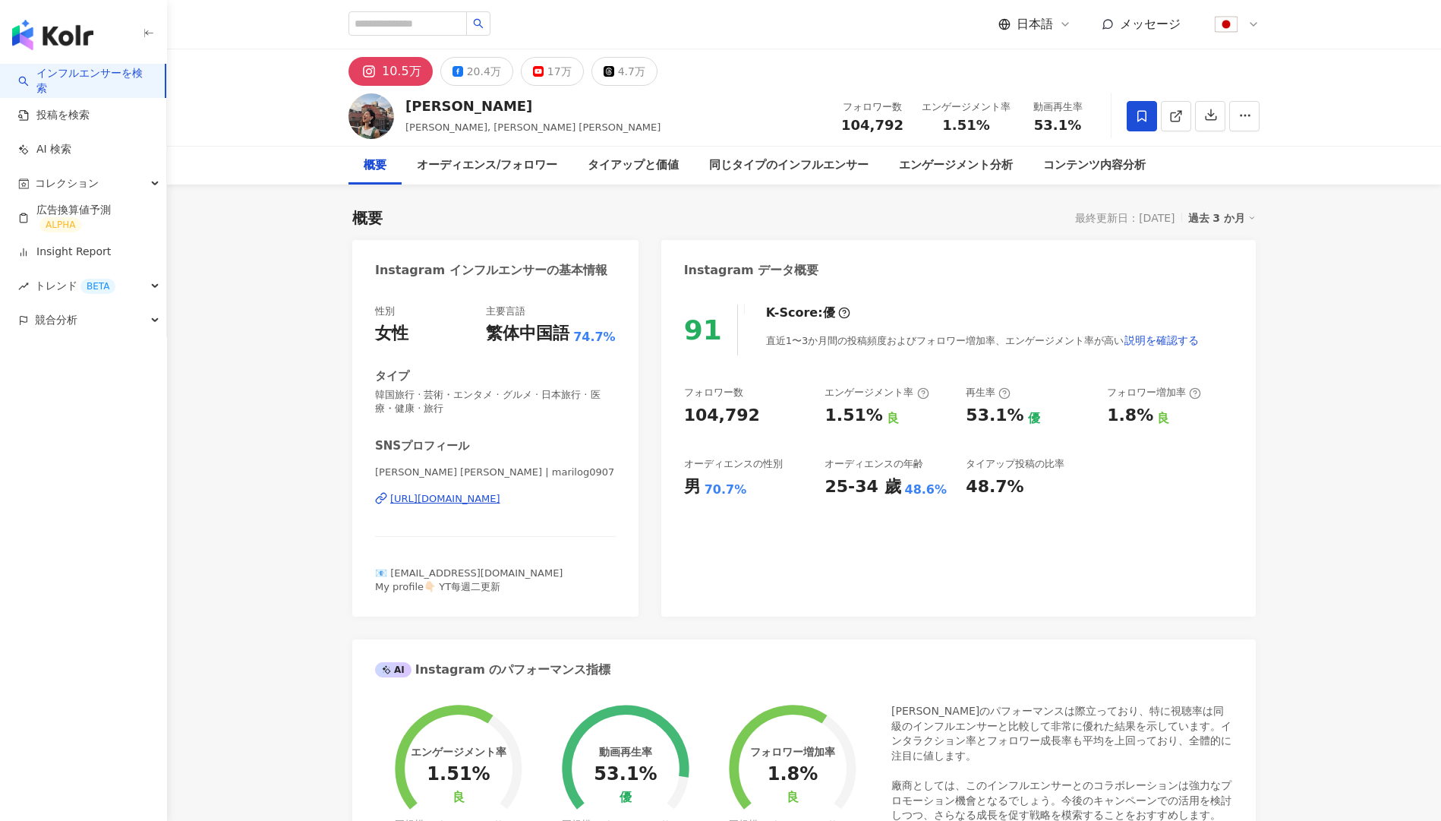
click at [481, 505] on div "https://www.instagram.com/marilog0907/" at bounding box center [445, 499] width 110 height 14
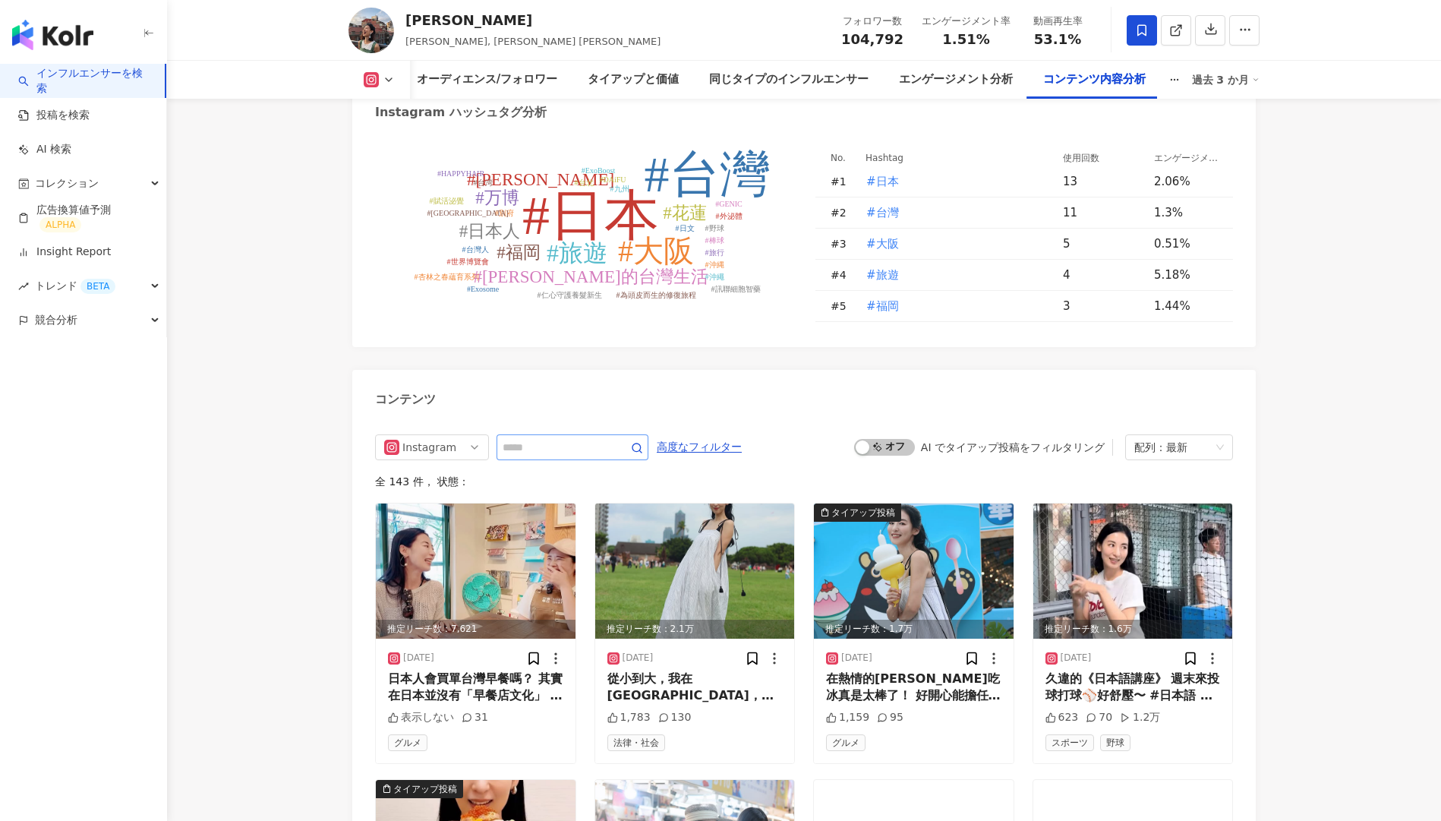
scroll to position [5186, 0]
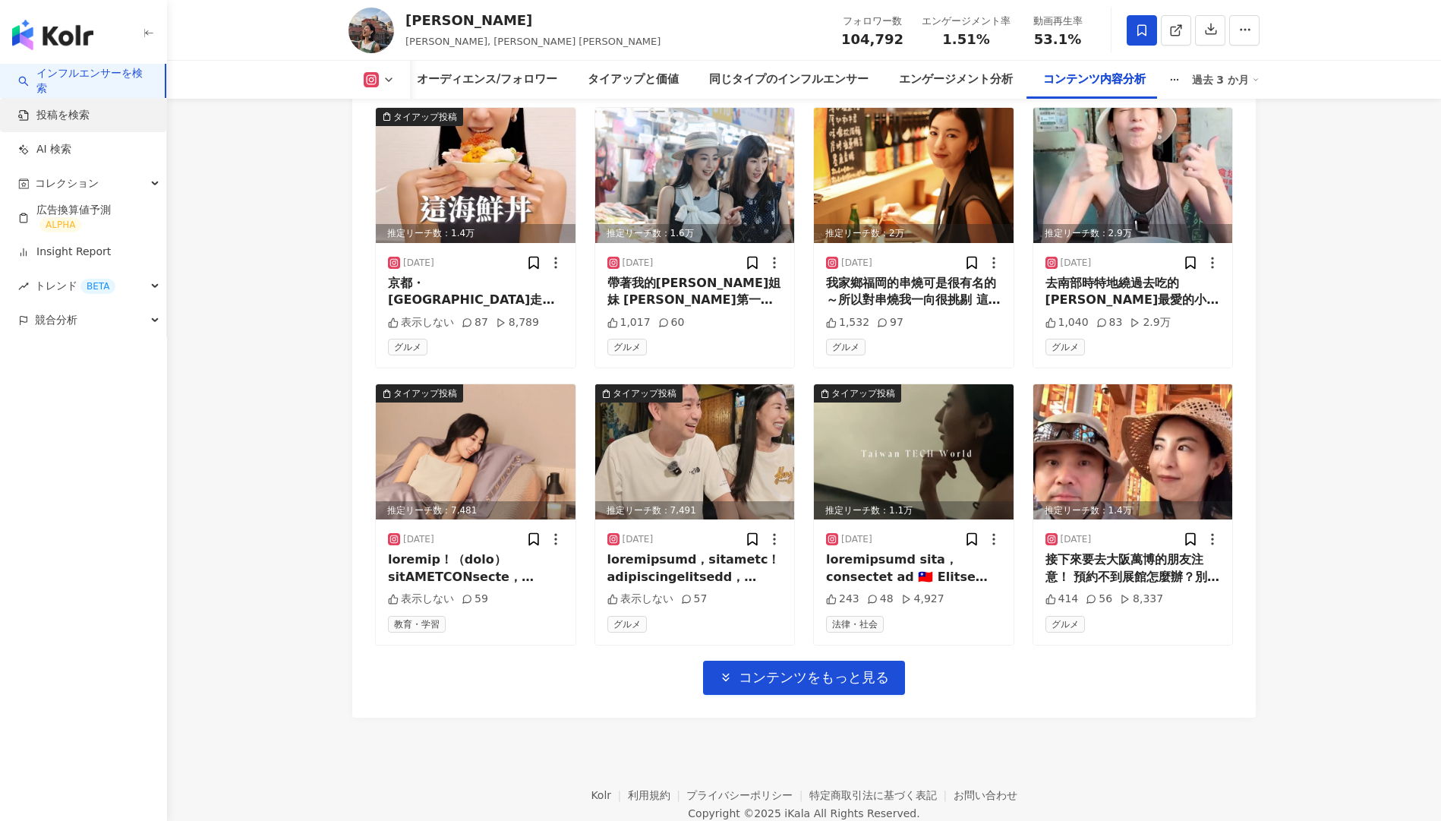
click at [90, 116] on link "投稿を検索" at bounding box center [53, 115] width 71 height 15
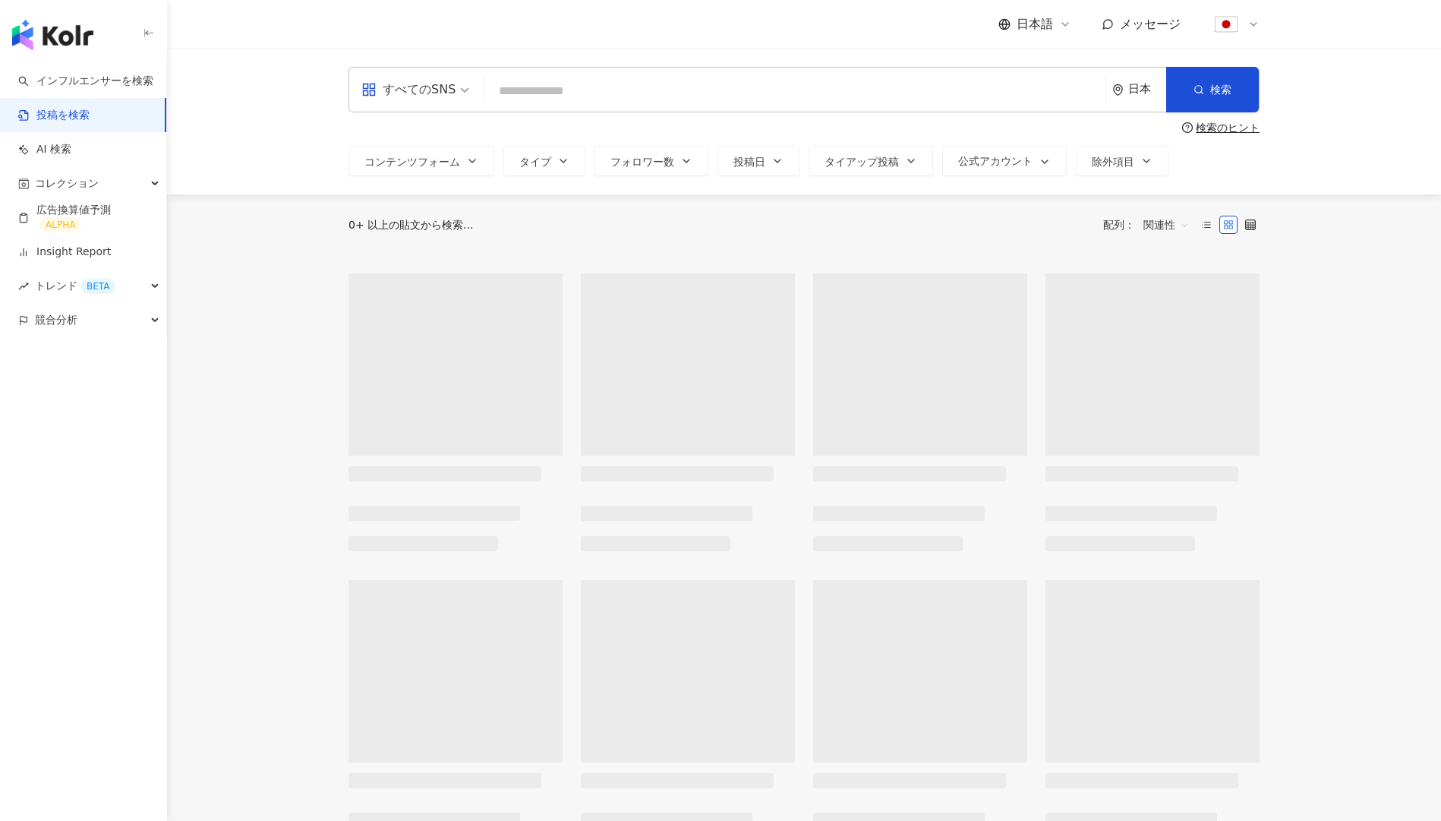
click at [532, 93] on input "search" at bounding box center [794, 90] width 609 height 33
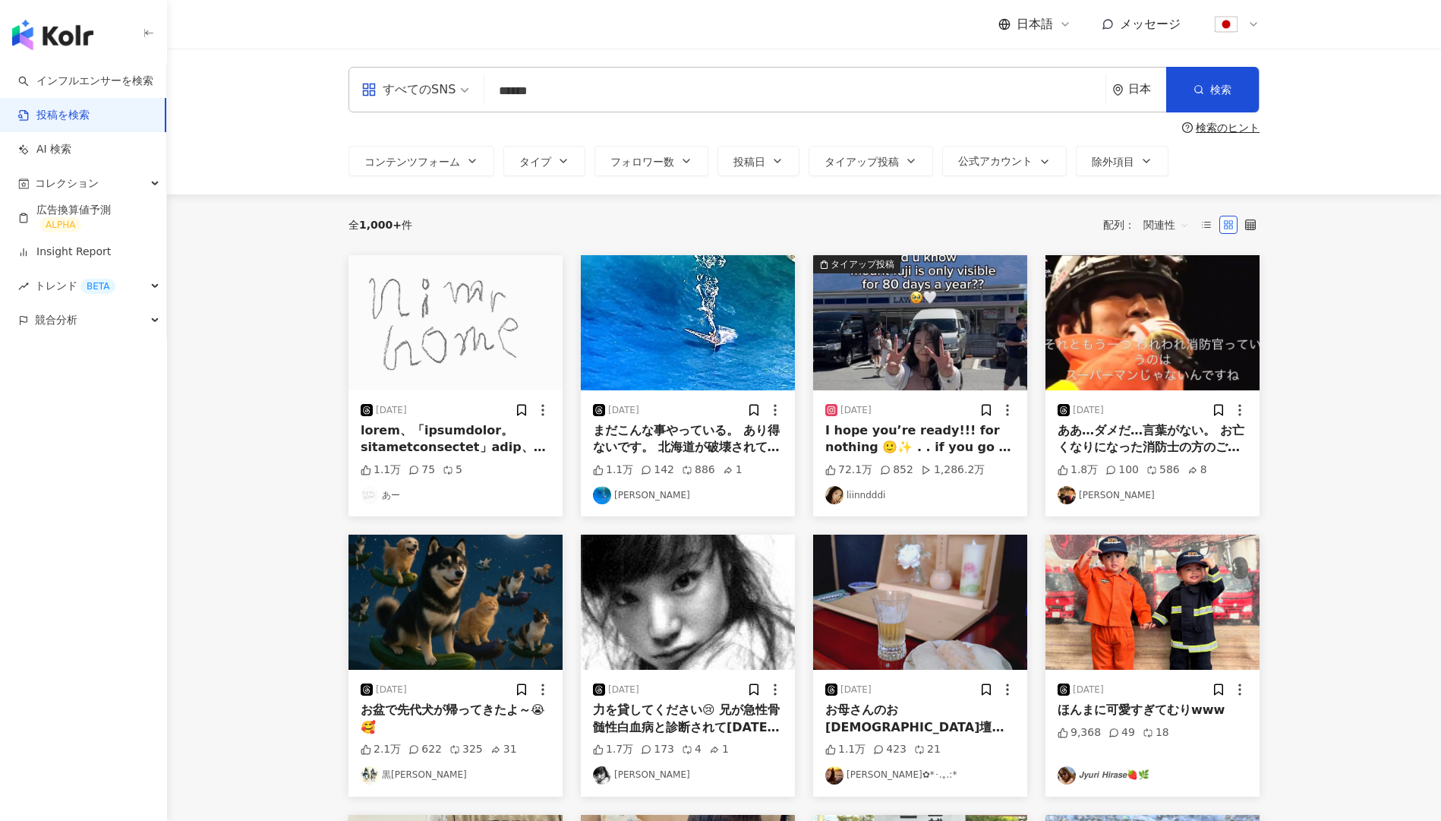
type input "******"
click at [1146, 84] on div "日本" at bounding box center [1147, 89] width 38 height 13
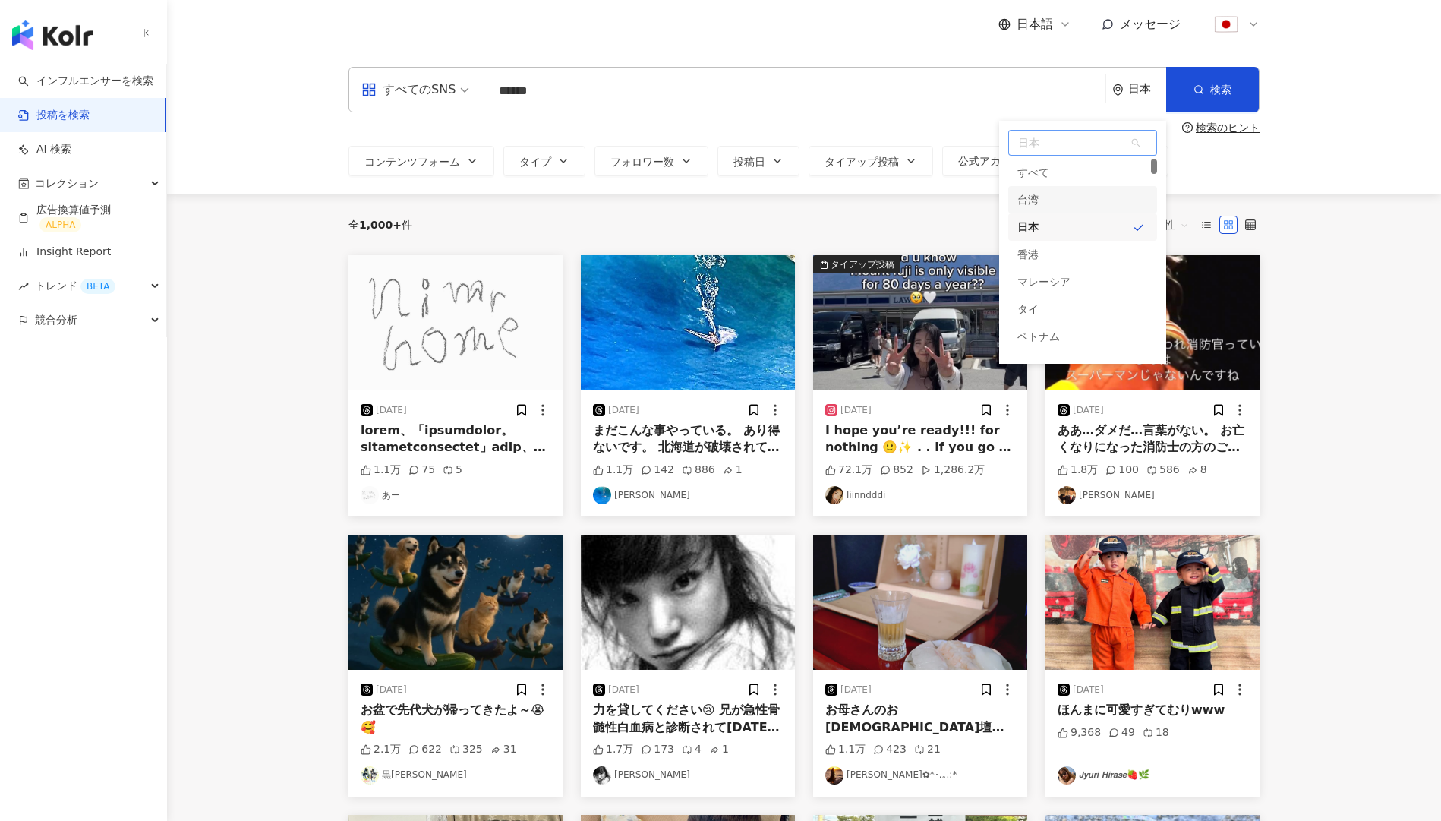
click at [1060, 208] on div "台湾" at bounding box center [1082, 199] width 149 height 27
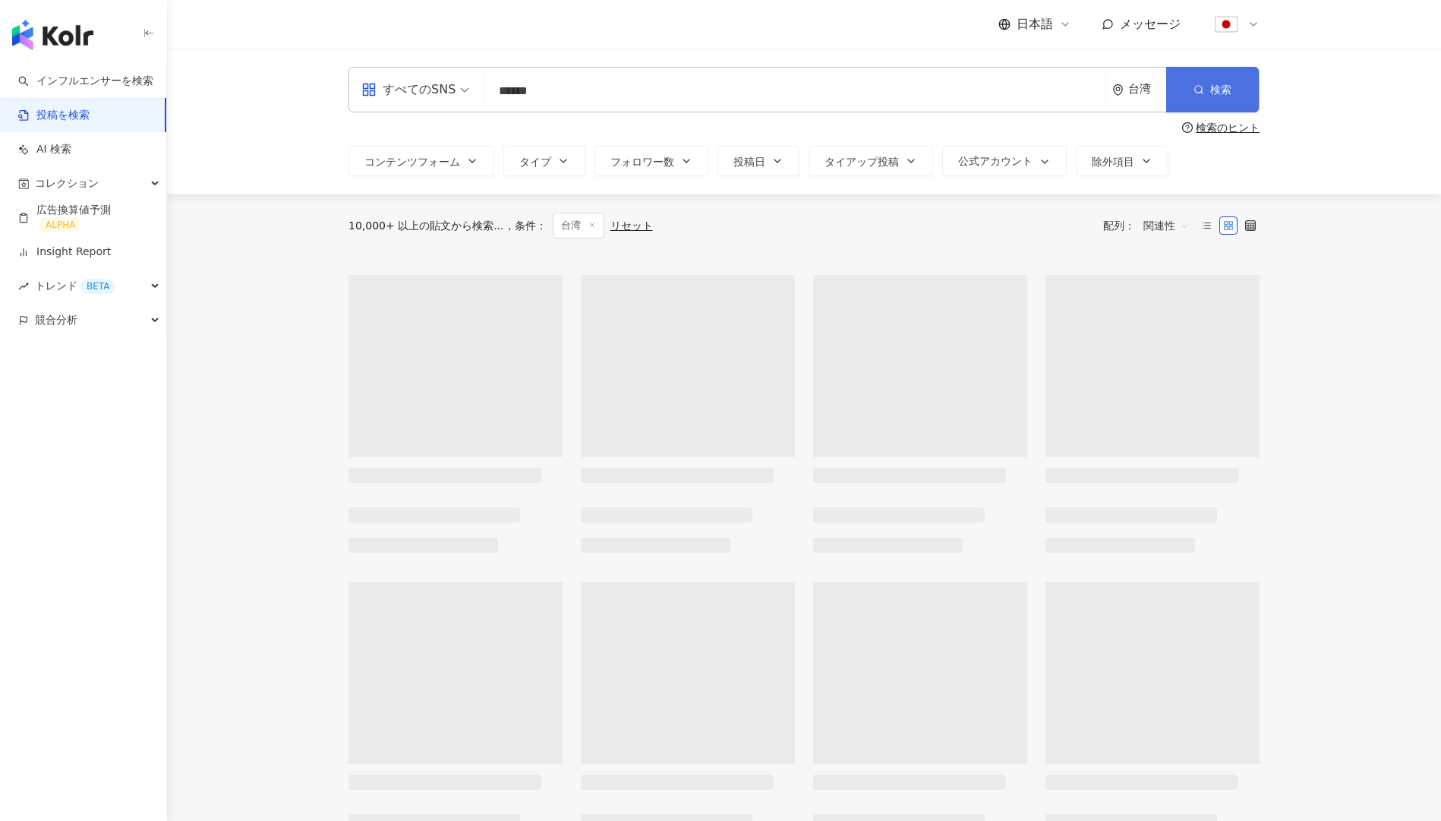
click at [1202, 90] on icon "button" at bounding box center [1198, 89] width 11 height 11
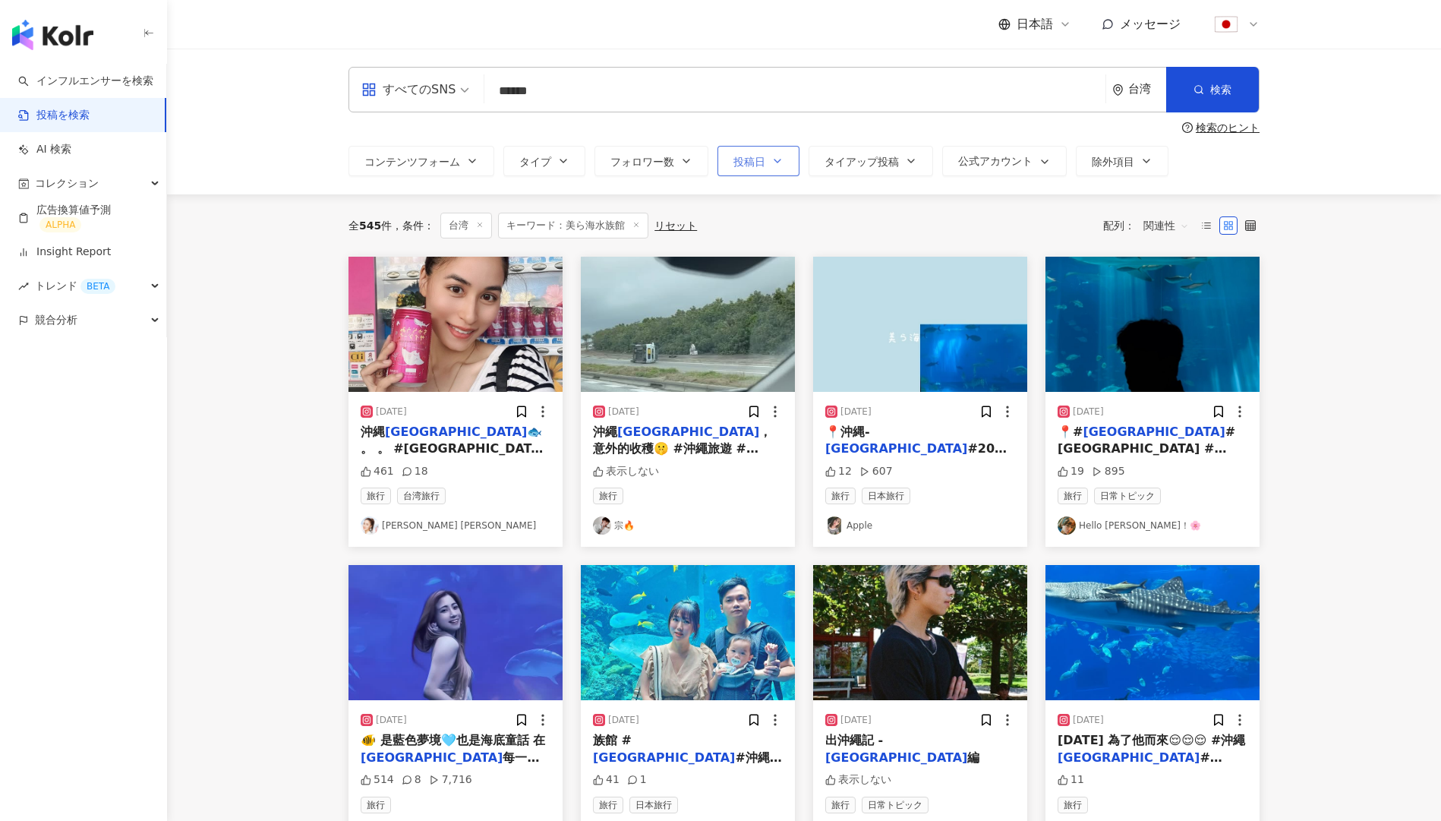
click at [773, 166] on icon "button" at bounding box center [777, 161] width 12 height 12
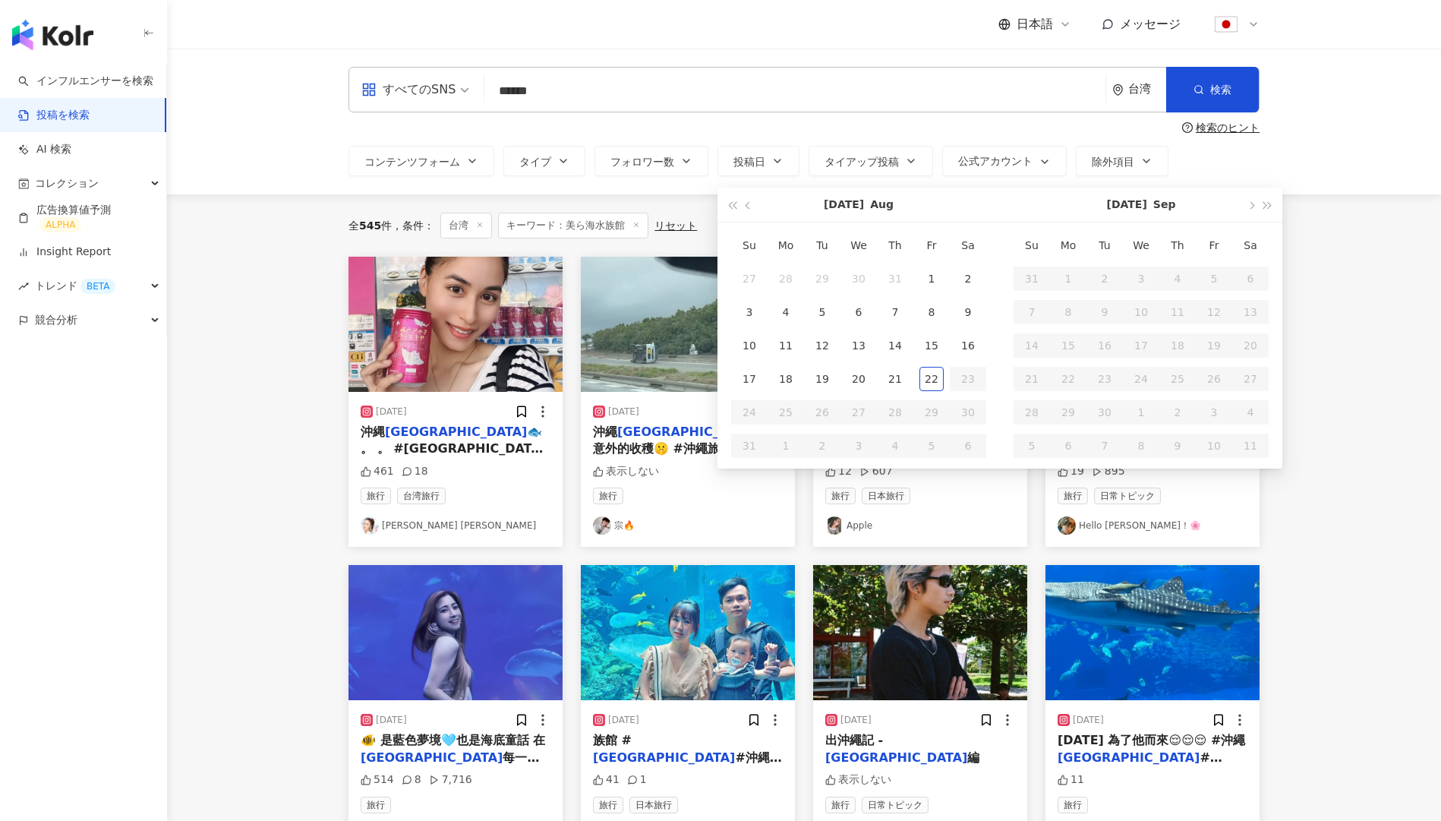
click at [812, 129] on div "検索のヒント" at bounding box center [803, 127] width 911 height 12
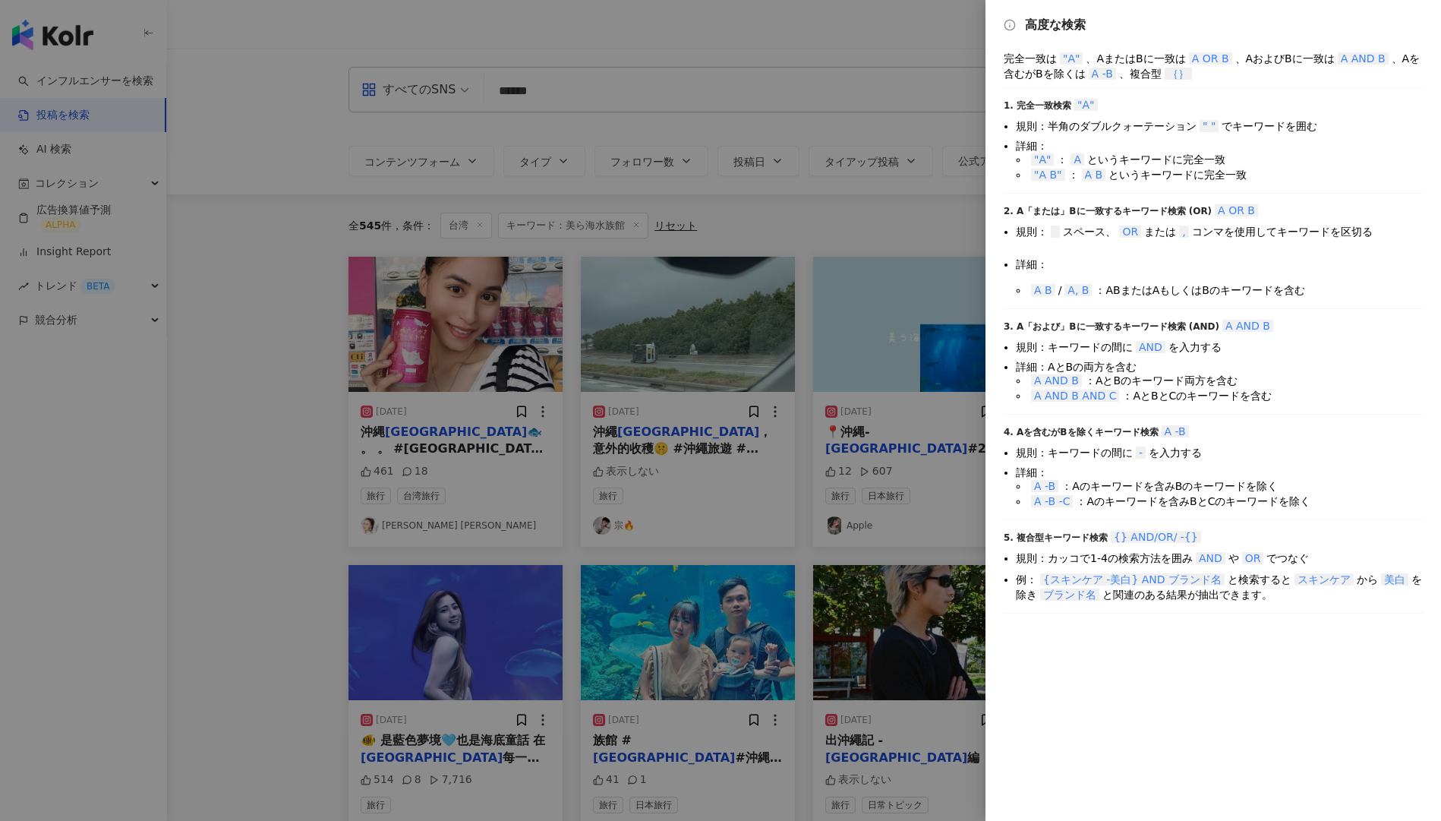
click at [903, 106] on div at bounding box center [720, 410] width 1441 height 821
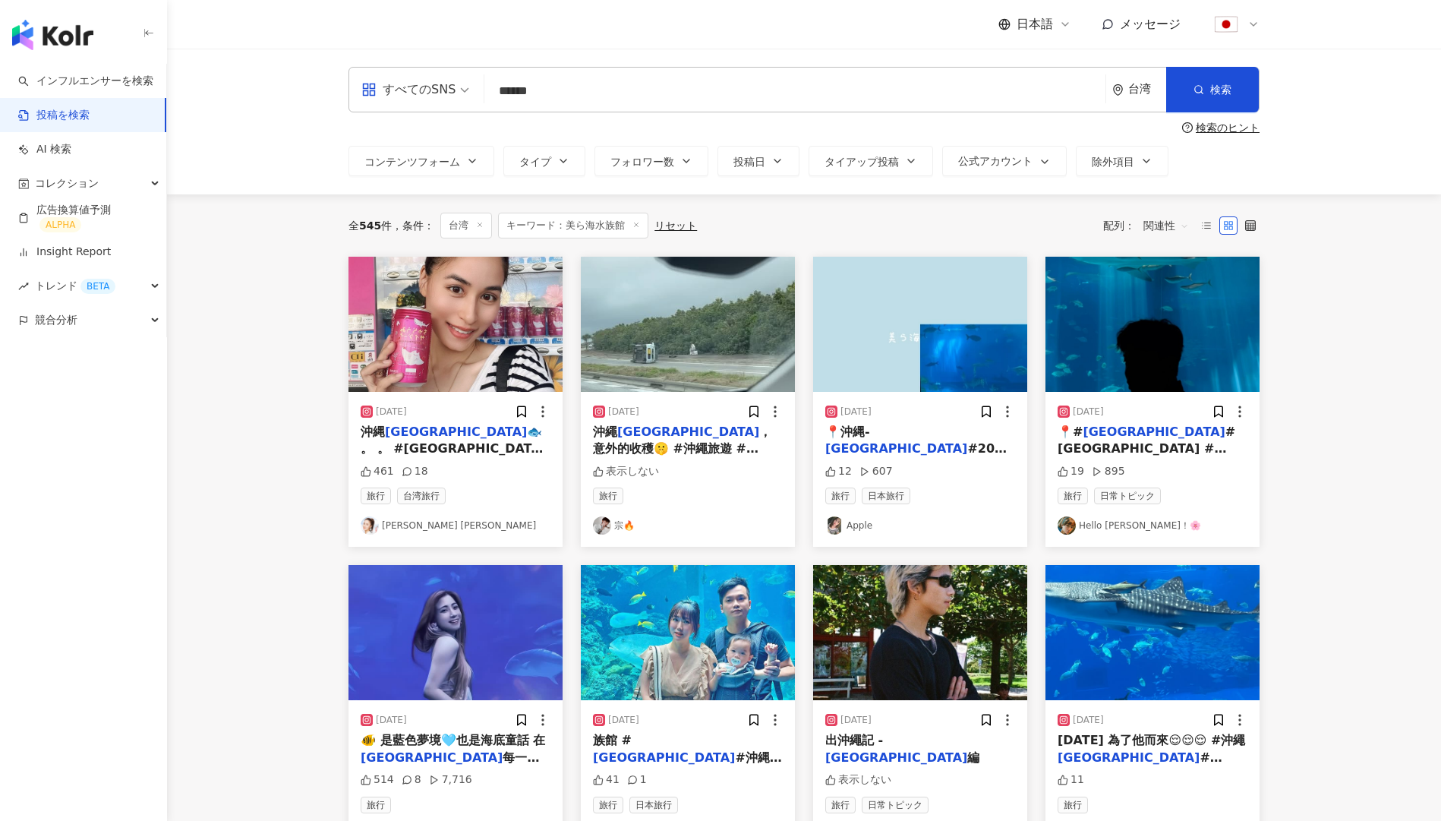
click at [1149, 224] on span "関連性" at bounding box center [1166, 225] width 46 height 24
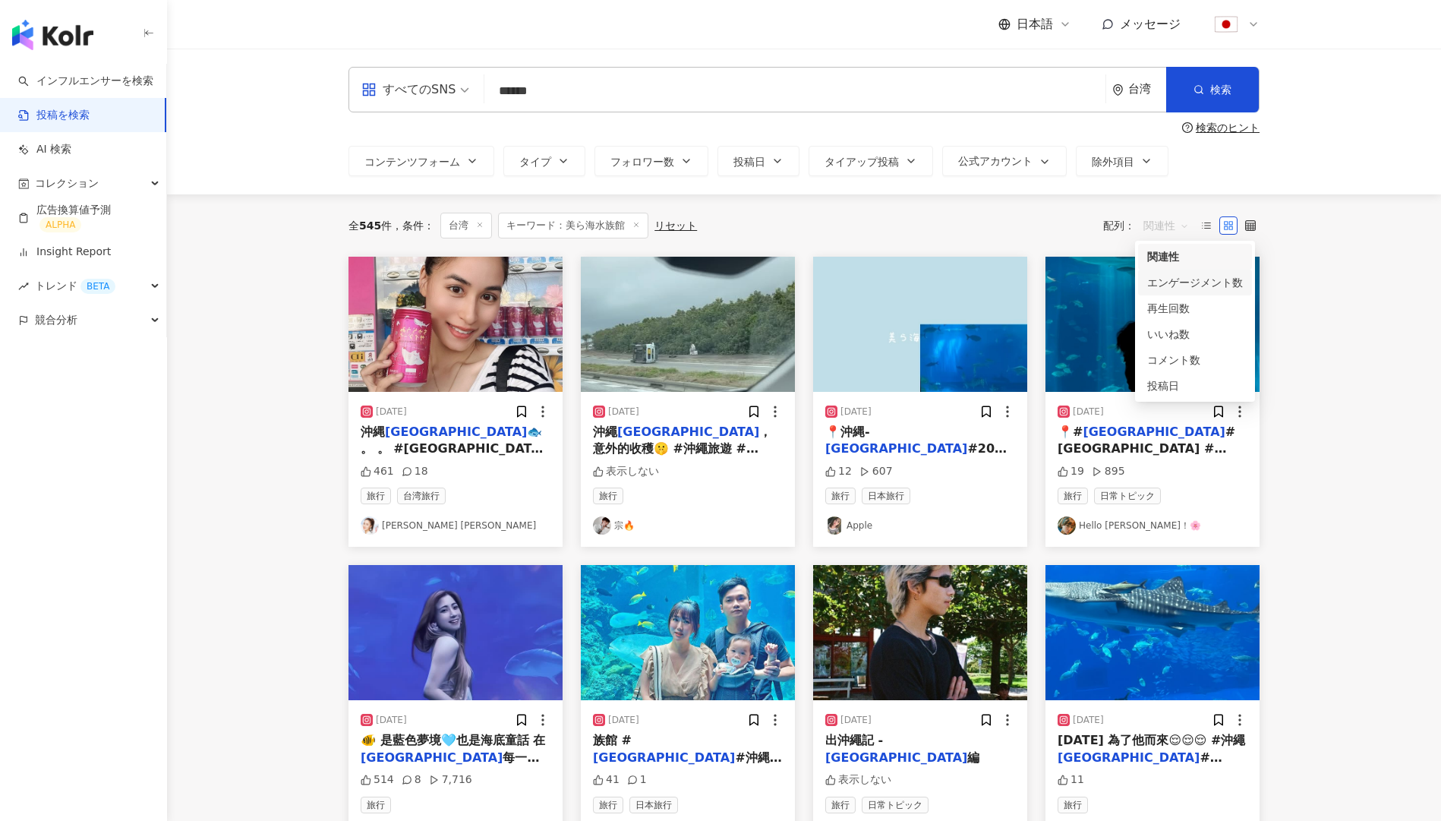
click at [1181, 290] on div "エンゲージメント数" at bounding box center [1195, 282] width 96 height 17
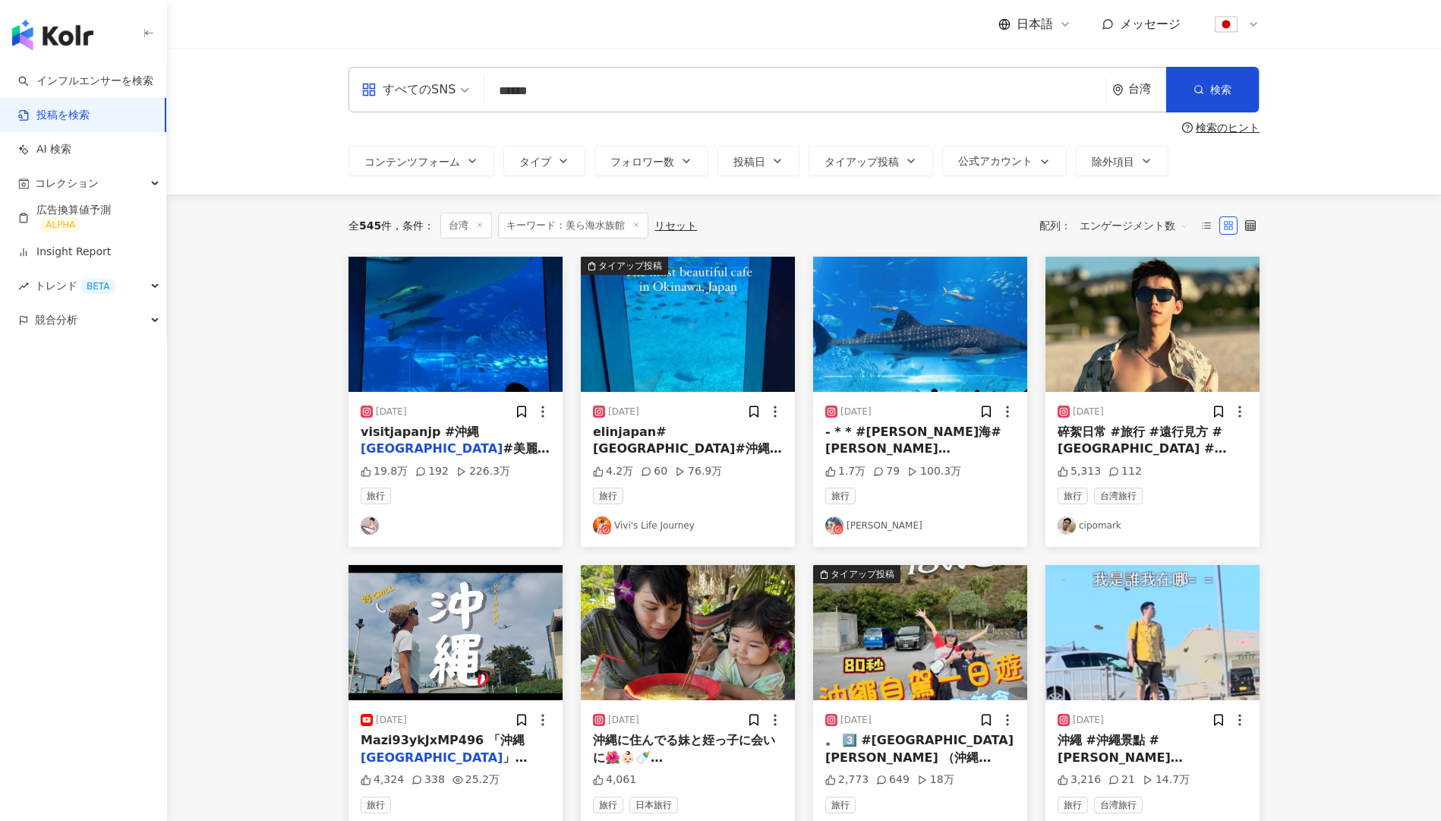
click at [411, 520] on link at bounding box center [456, 525] width 190 height 18
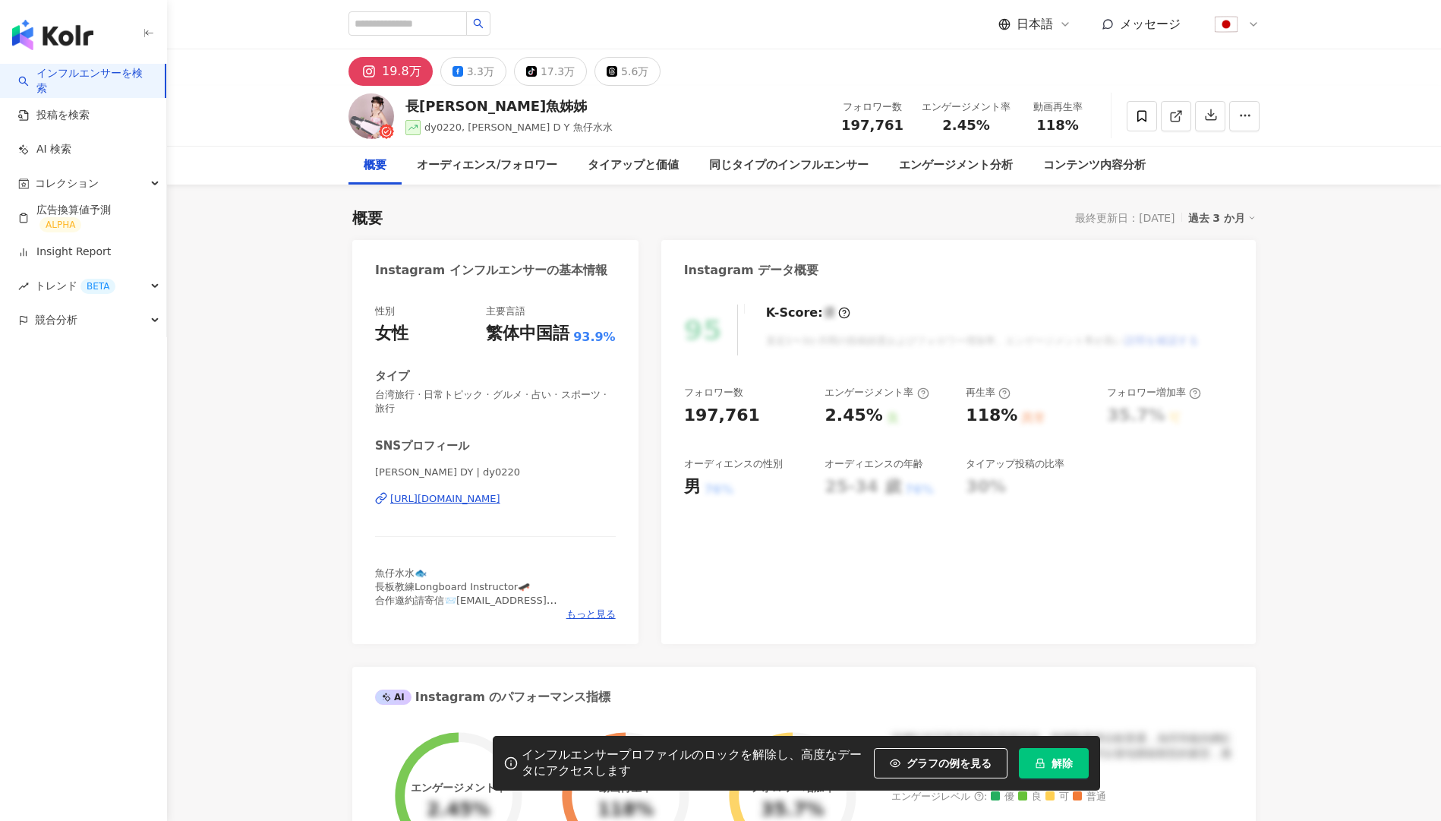
scroll to position [1, 0]
click at [1050, 761] on button "解除" at bounding box center [1054, 763] width 70 height 30
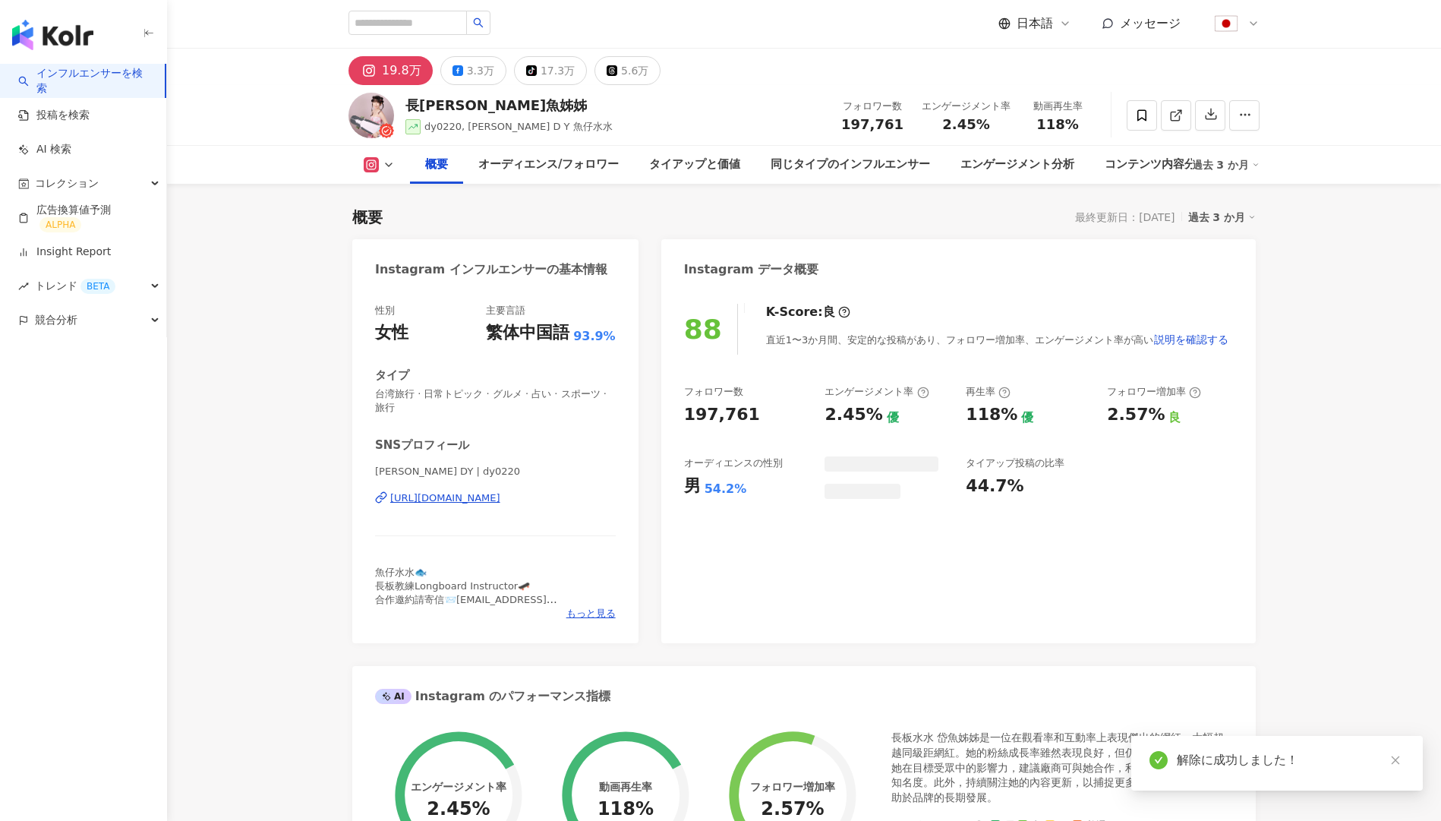
scroll to position [337, 0]
